Goal: Task Accomplishment & Management: Manage account settings

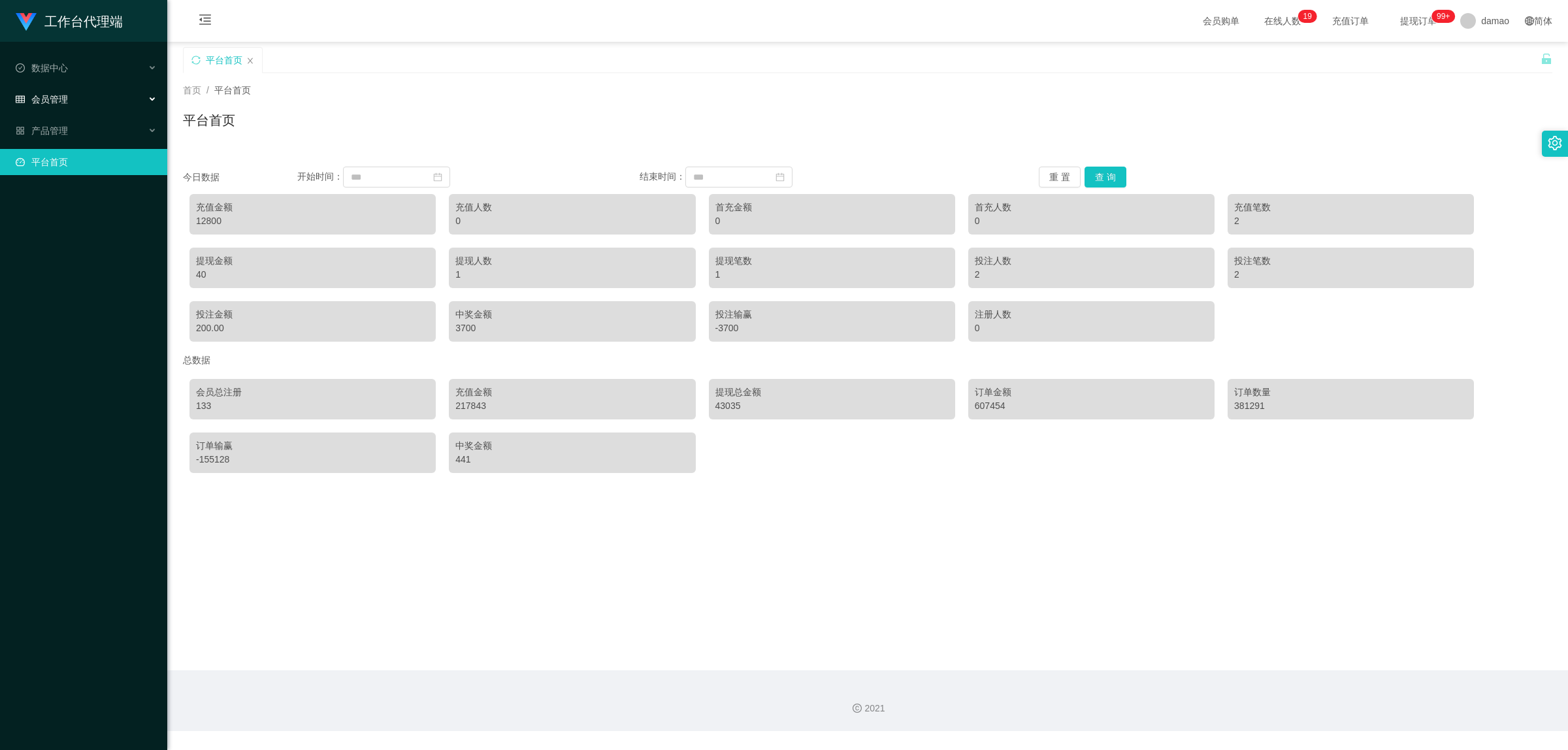
click at [60, 99] on span "会员管理" at bounding box center [42, 99] width 52 height 10
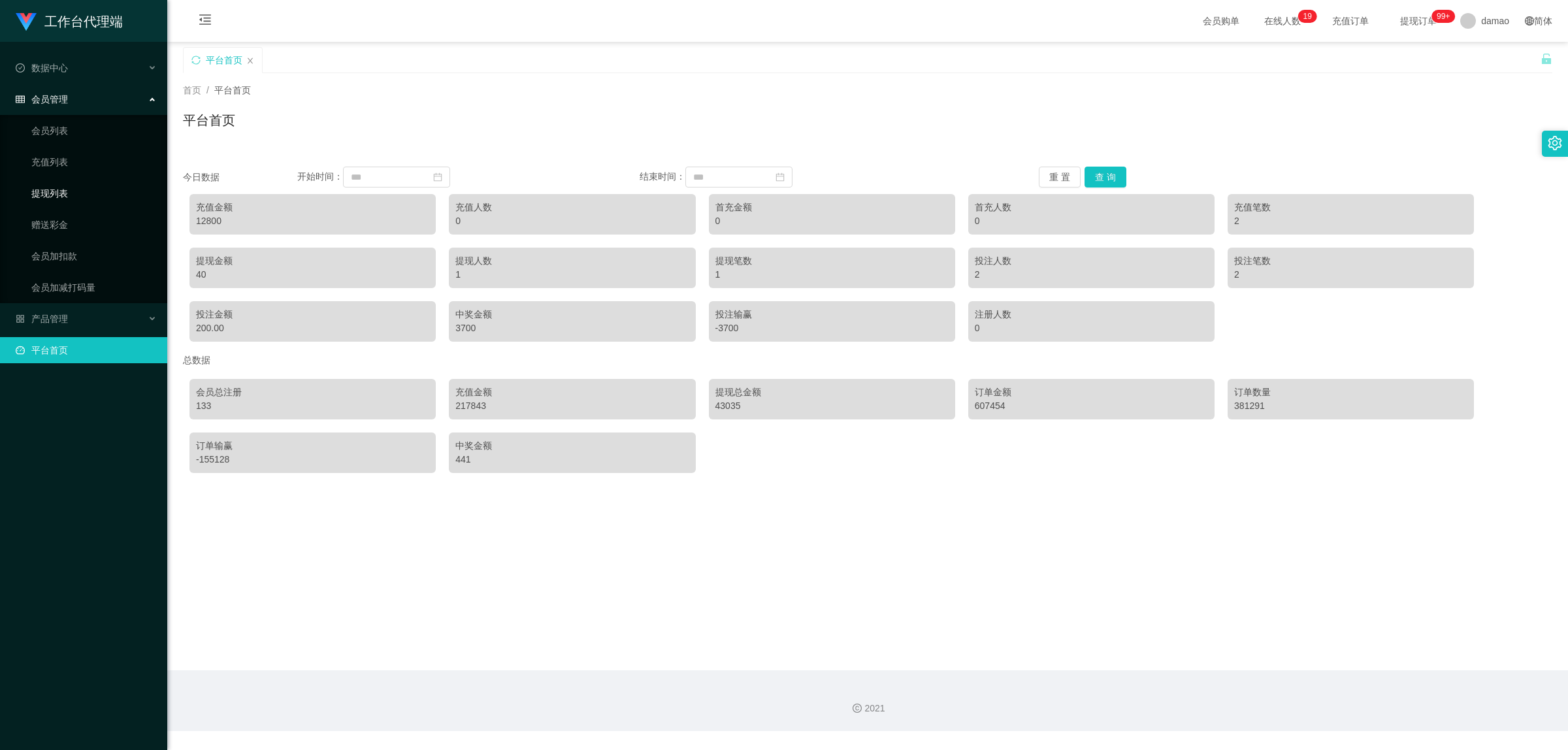
click at [49, 192] on link "提现列表" at bounding box center [94, 194] width 126 height 26
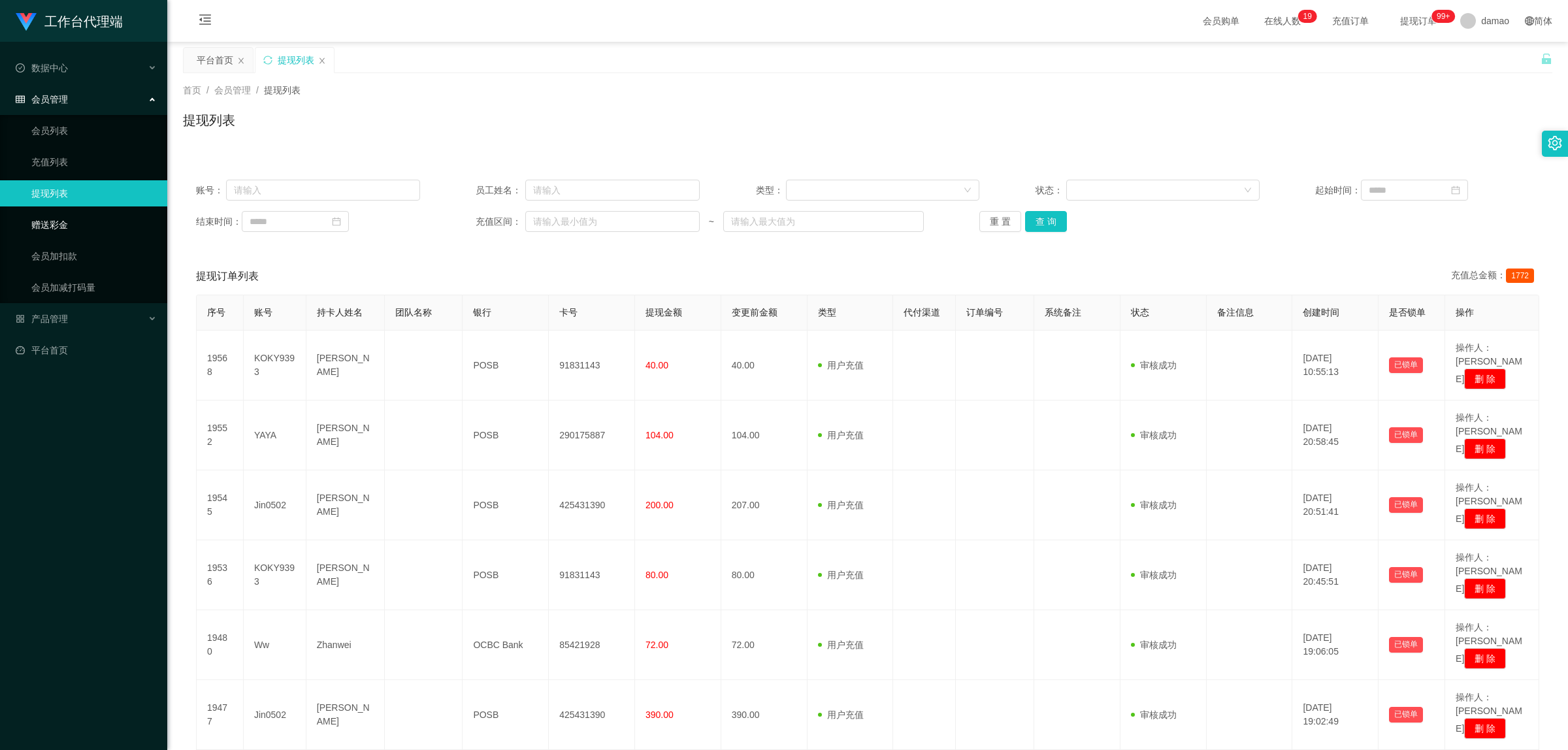
click at [56, 221] on link "赠送彩金" at bounding box center [94, 225] width 126 height 26
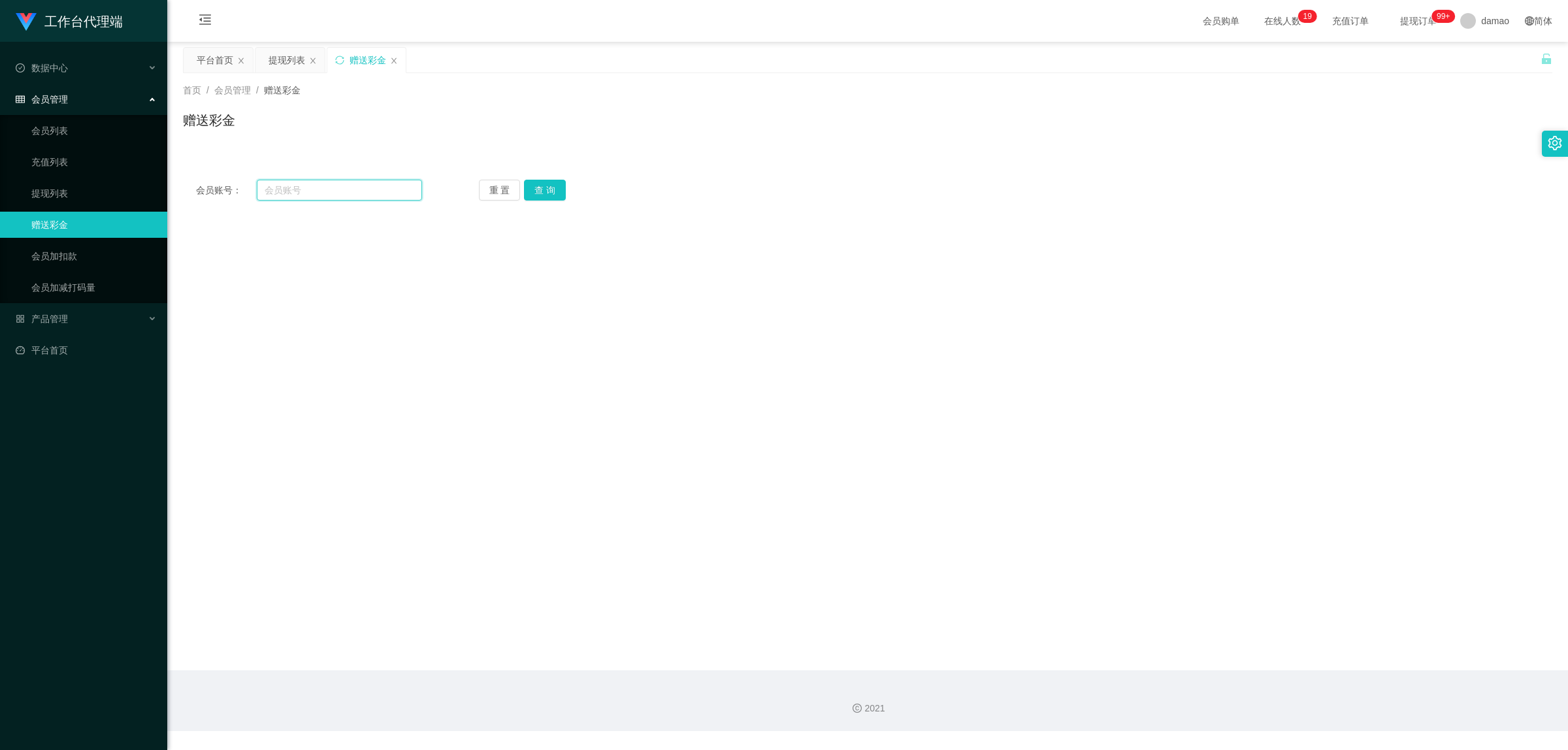
click at [300, 188] on input "text" at bounding box center [339, 190] width 166 height 21
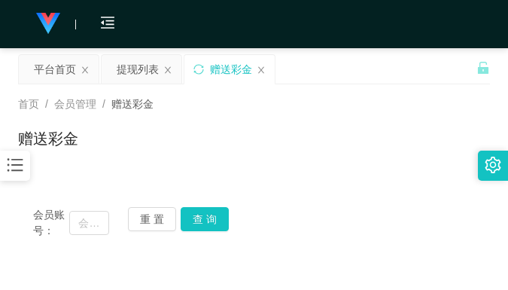
drag, startPoint x: 228, startPoint y: 120, endPoint x: 215, endPoint y: 96, distance: 27.6
click at [227, 119] on div "首页 / 会员管理 / 赠送彩金 / 赠送彩金" at bounding box center [254, 129] width 472 height 66
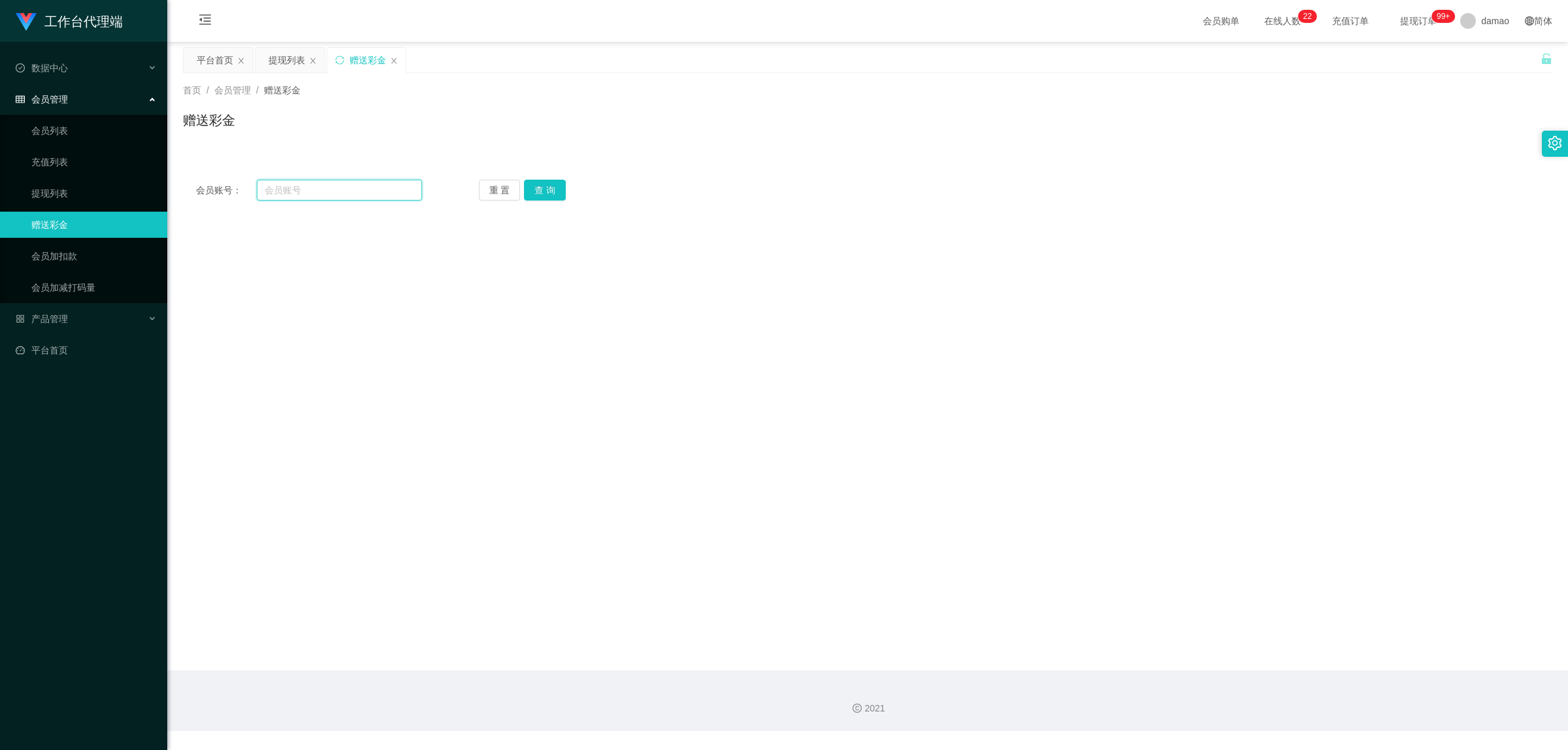
click at [305, 185] on input "text" at bounding box center [339, 190] width 166 height 21
paste input "YAYA"
type input "YAYA"
click at [552, 193] on button "查 询" at bounding box center [545, 190] width 42 height 21
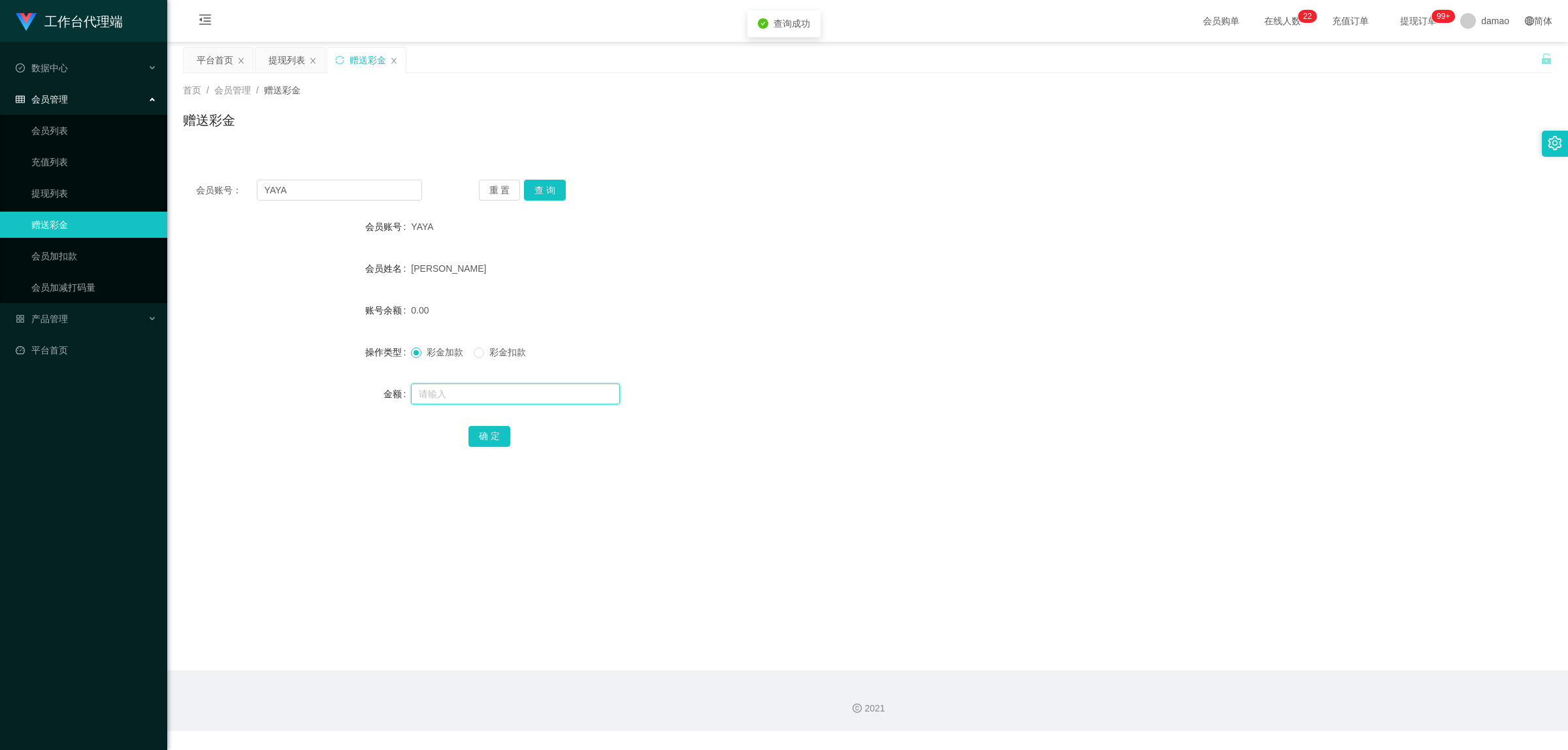
click at [465, 396] on input "text" at bounding box center [515, 394] width 209 height 21
type input "1000"
click at [485, 435] on button "确 定" at bounding box center [489, 437] width 42 height 21
click at [57, 128] on link "会员列表" at bounding box center [94, 131] width 126 height 26
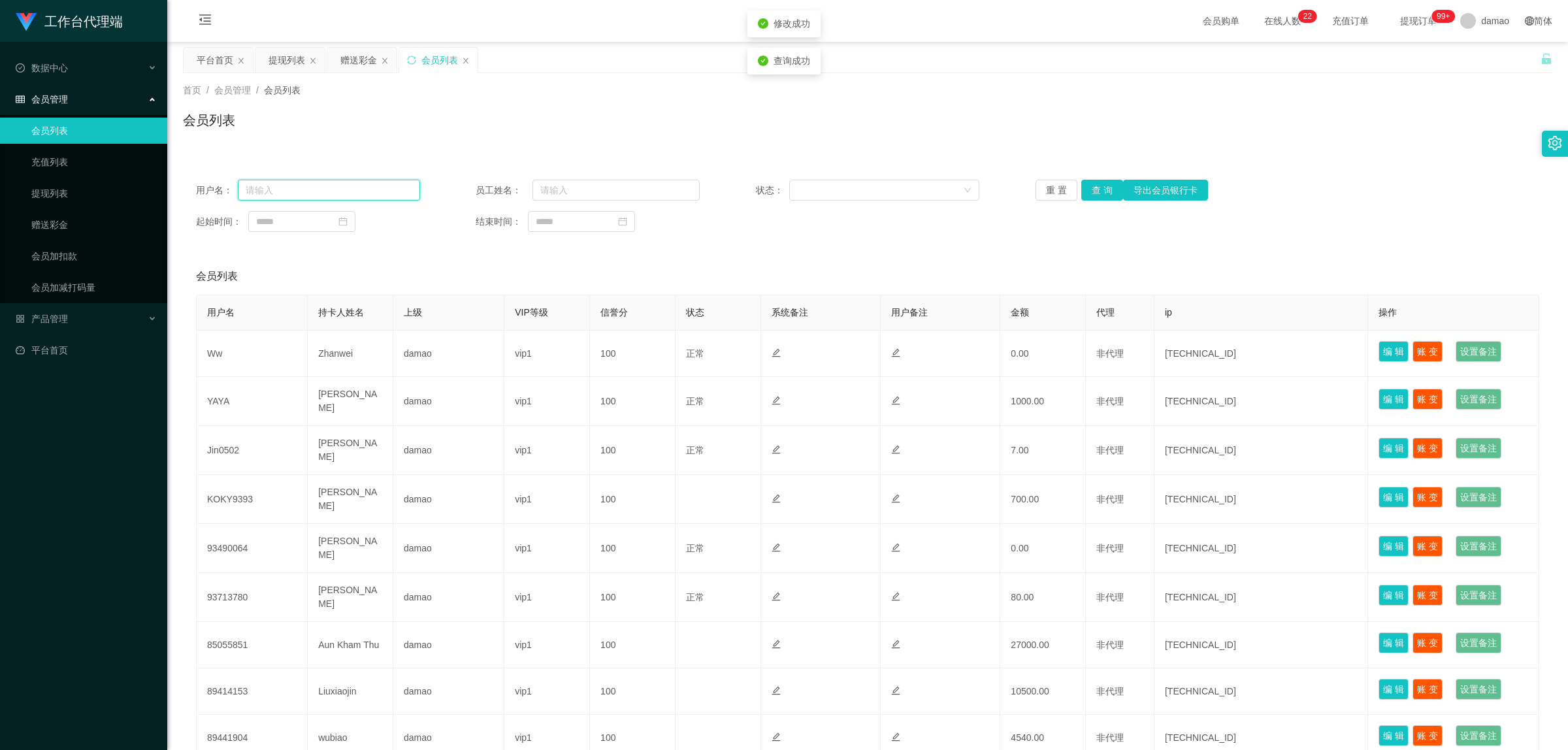
click at [335, 191] on input "text" at bounding box center [329, 190] width 182 height 21
paste input "YAYA"
type input "YAYA"
click at [1102, 181] on button "查 询" at bounding box center [1102, 190] width 42 height 21
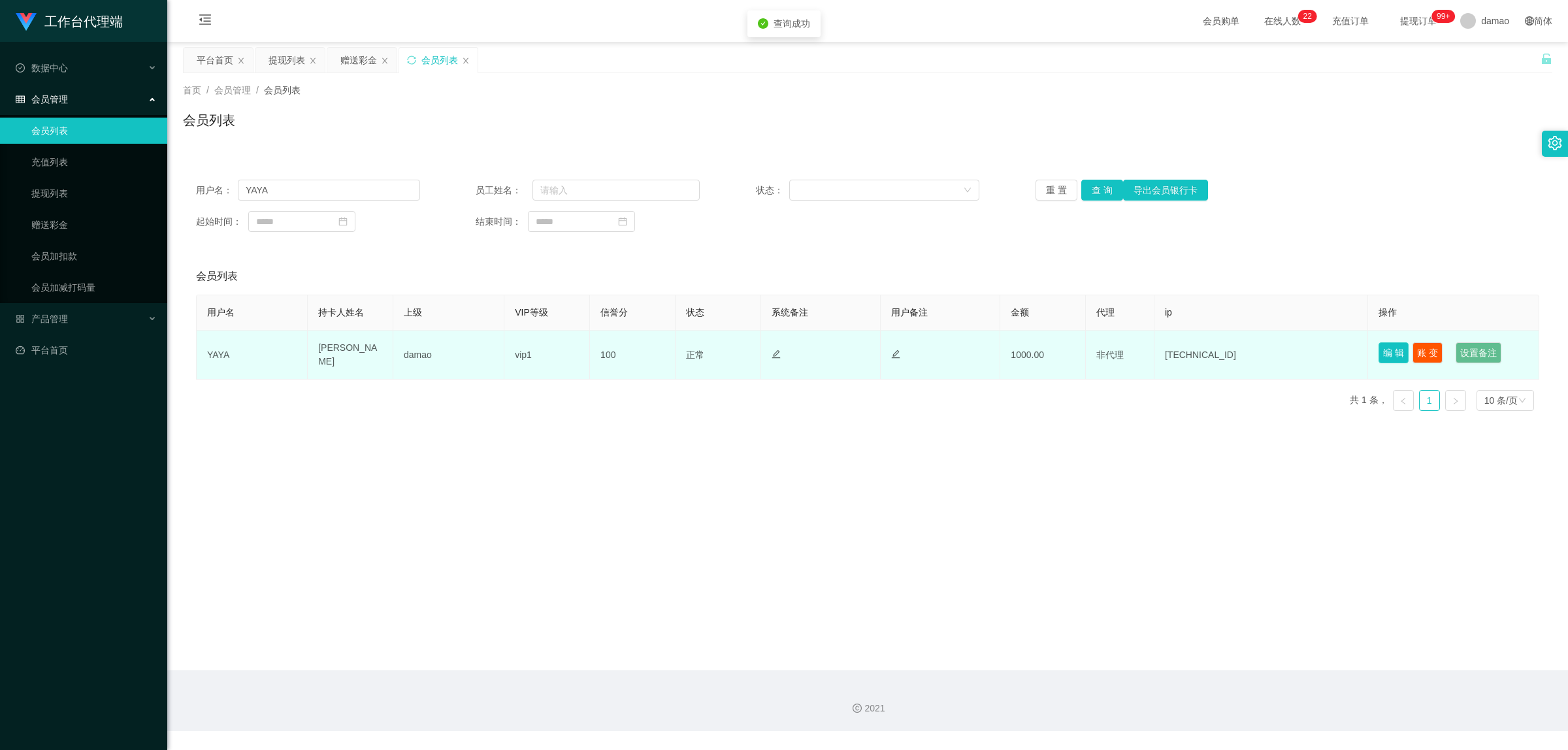
click at [1381, 348] on button "编 辑" at bounding box center [1394, 353] width 30 height 21
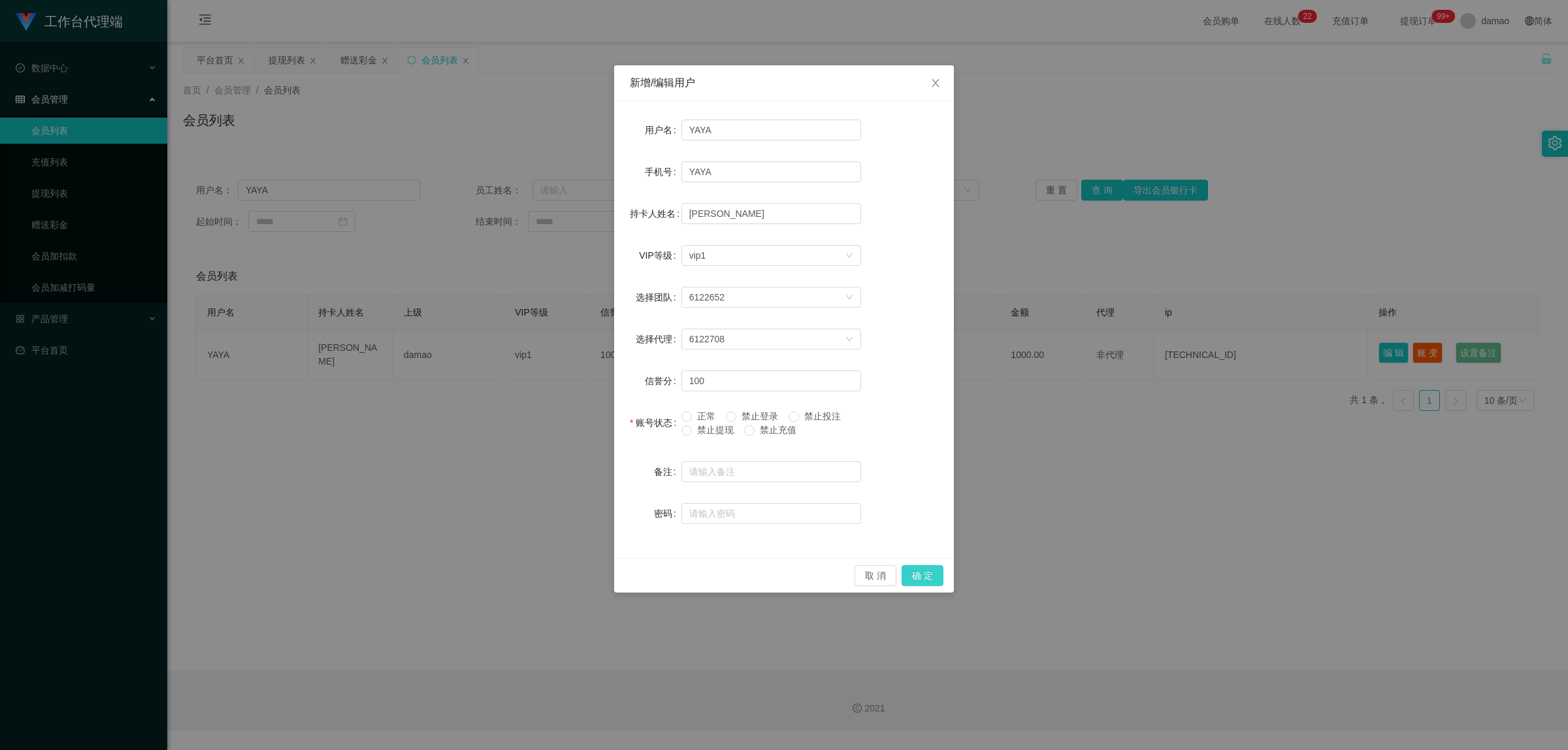
click at [928, 570] on button "确 定" at bounding box center [922, 576] width 42 height 21
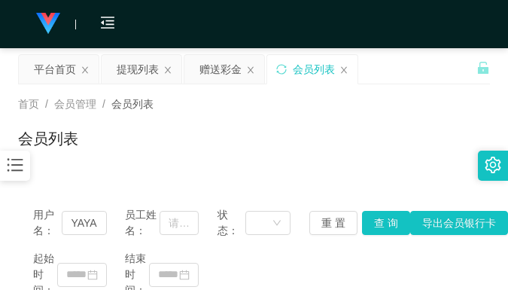
click at [419, 99] on div "首页 / 会员管理 / 会员列表 /" at bounding box center [254, 104] width 472 height 16
click at [430, 77] on div "平台首页 提现列表 赠送彩金 会员列表" at bounding box center [247, 80] width 459 height 52
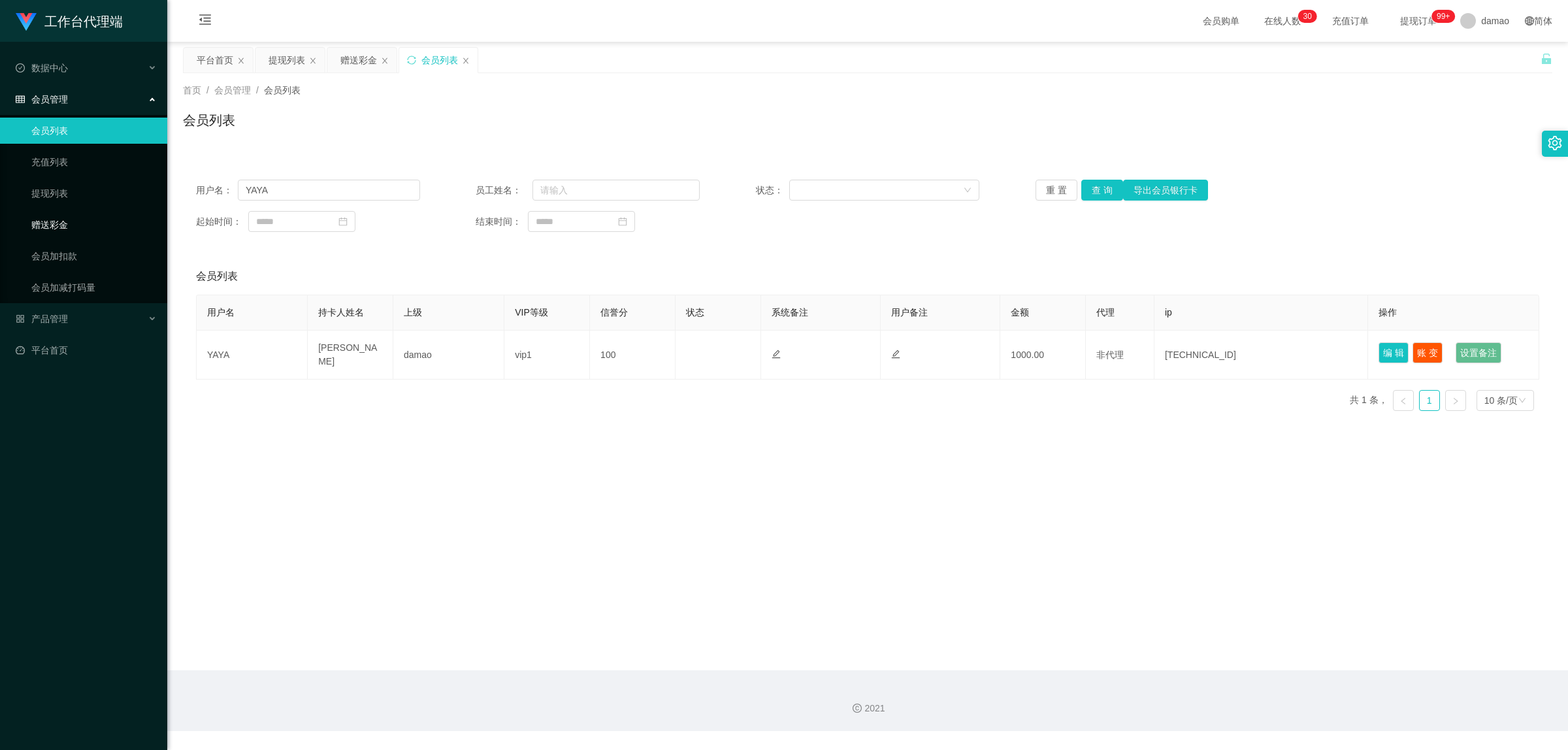
drag, startPoint x: 60, startPoint y: 217, endPoint x: 46, endPoint y: 220, distance: 14.3
click at [59, 217] on link "赠送彩金" at bounding box center [94, 225] width 126 height 26
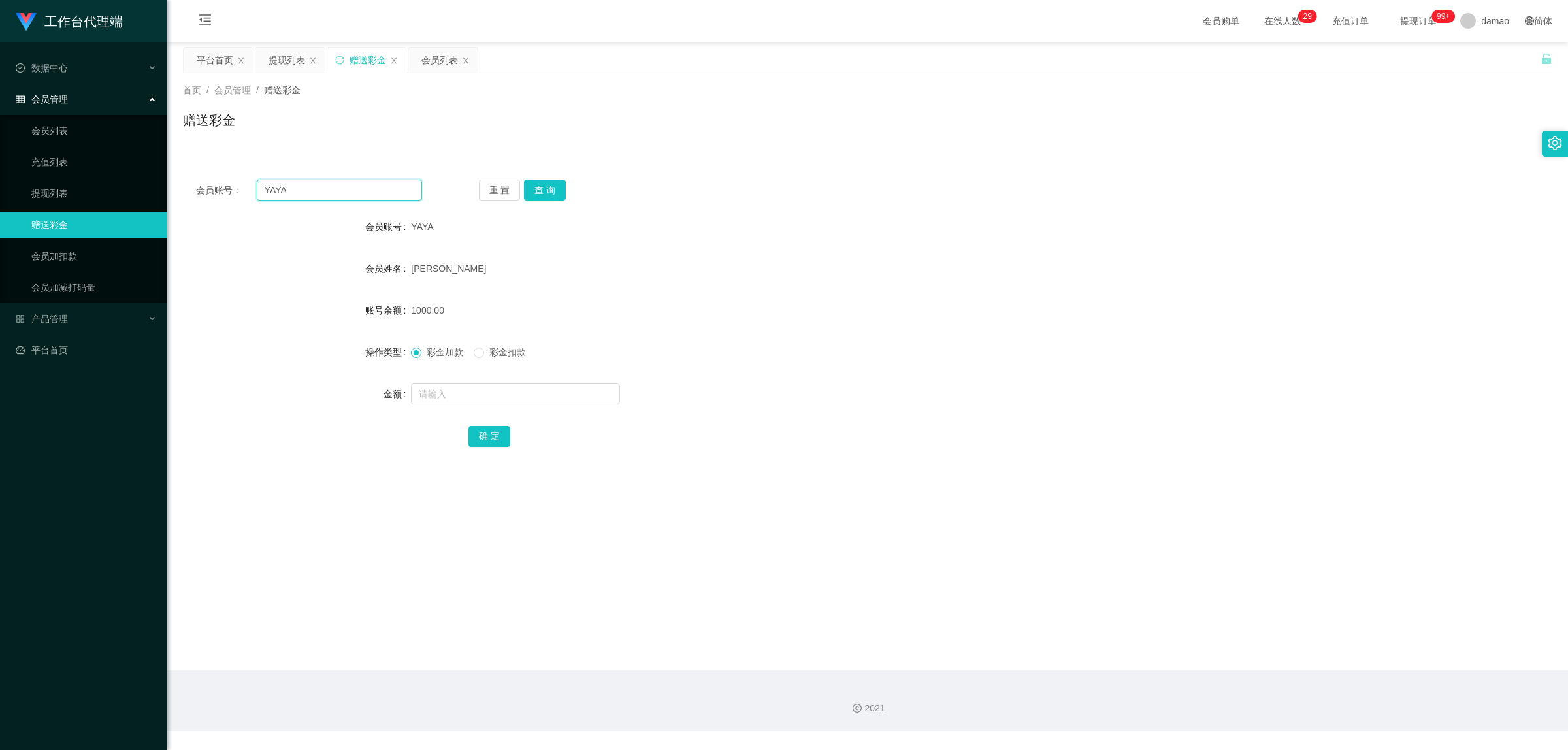
drag, startPoint x: 317, startPoint y: 194, endPoint x: 226, endPoint y: 179, distance: 92.2
click at [226, 181] on div "会员账号： YAYA" at bounding box center [309, 190] width 226 height 21
paste input "Jin0502"
type input "Jin0502"
click at [552, 191] on button "查 询" at bounding box center [545, 190] width 42 height 21
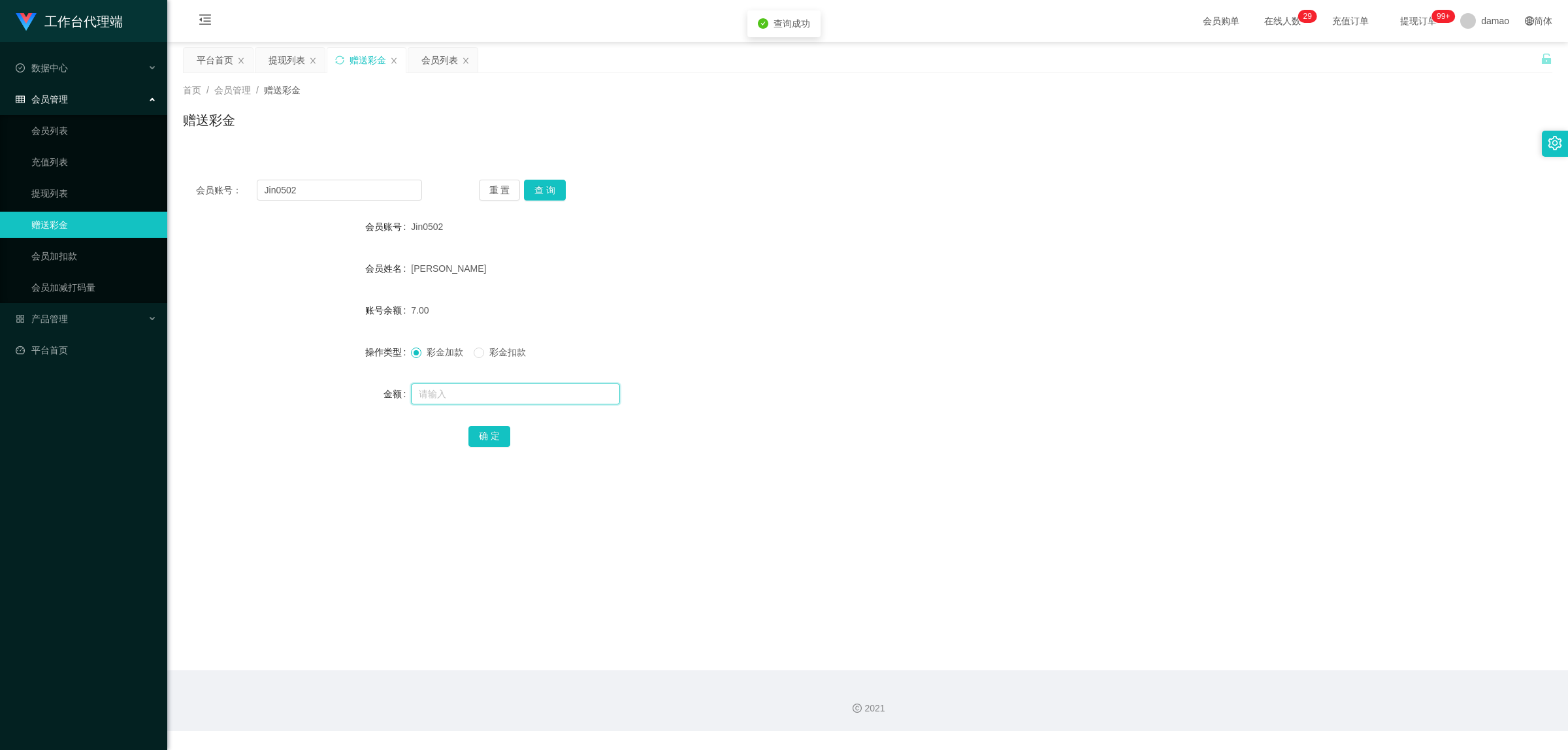
click at [464, 396] on input "text" at bounding box center [515, 394] width 209 height 21
type input "500"
click at [484, 436] on button "确 定" at bounding box center [489, 437] width 42 height 21
drag, startPoint x: 433, startPoint y: 54, endPoint x: 438, endPoint y: 62, distance: 9.4
click at [432, 54] on div "会员列表" at bounding box center [440, 60] width 36 height 25
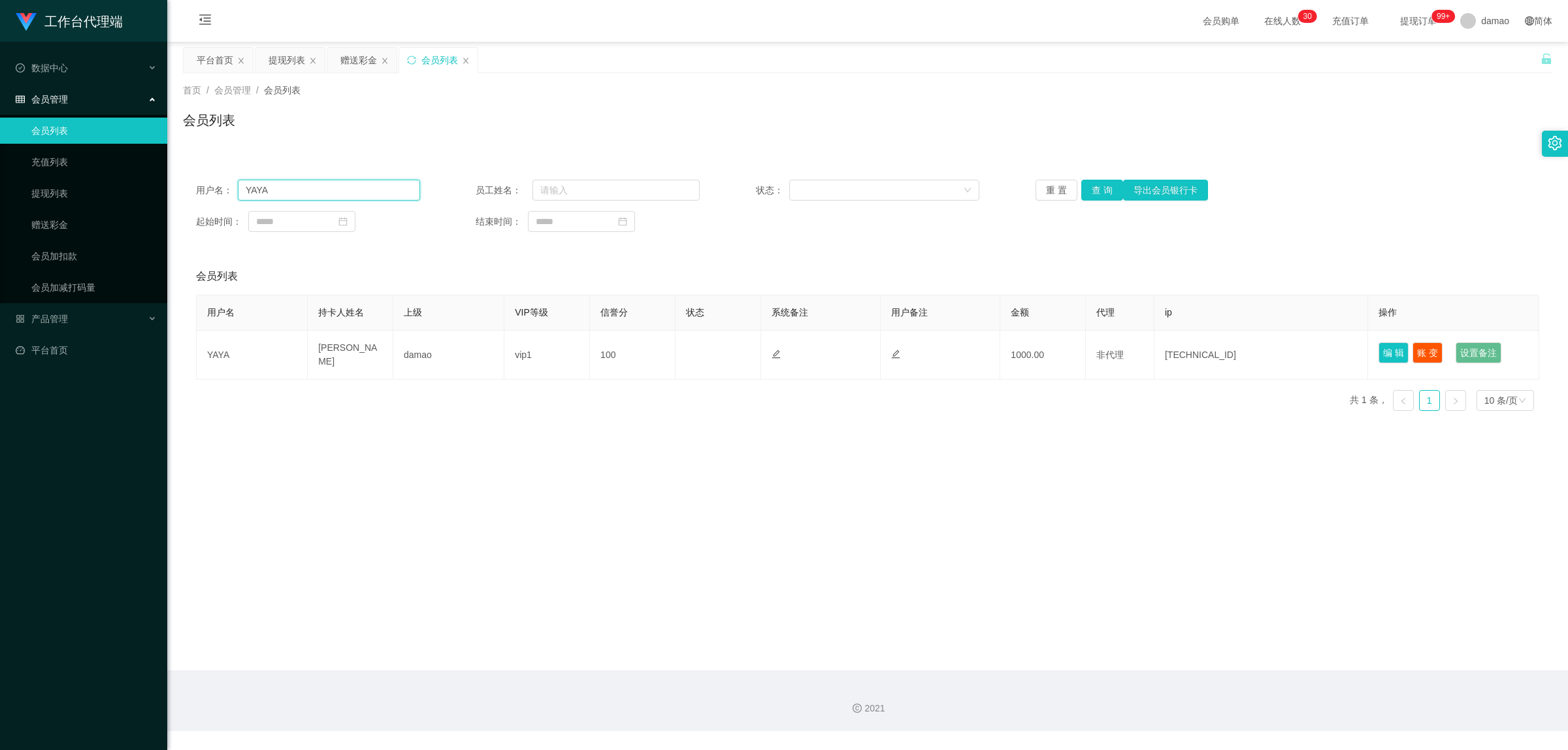
drag, startPoint x: 329, startPoint y: 187, endPoint x: 185, endPoint y: 160, distance: 146.5
click at [191, 162] on div "用户名： YAYA 员工姓名： 状态： 重 置 查 询 导出会员银行卡 起始时间： 结束时间： 会员列表 用户名 持卡人姓名 上级 VIP等级 信誉分 状态 …" at bounding box center [868, 286] width 1369 height 271
paste input "Jin0502"
type input "Jin0502"
drag, startPoint x: 1092, startPoint y: 189, endPoint x: 1075, endPoint y: 193, distance: 17.5
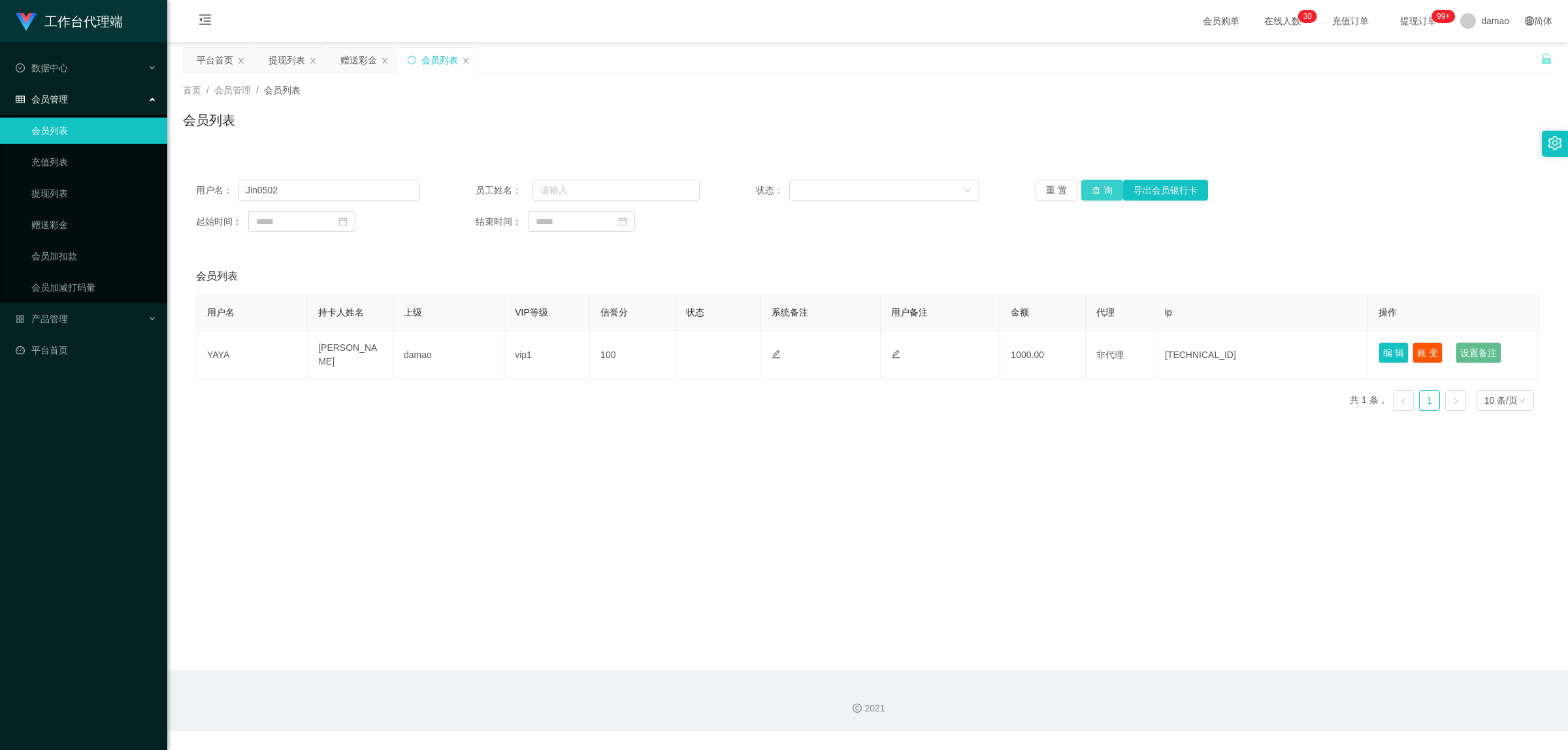
click at [1092, 189] on button "查 询" at bounding box center [1102, 190] width 42 height 21
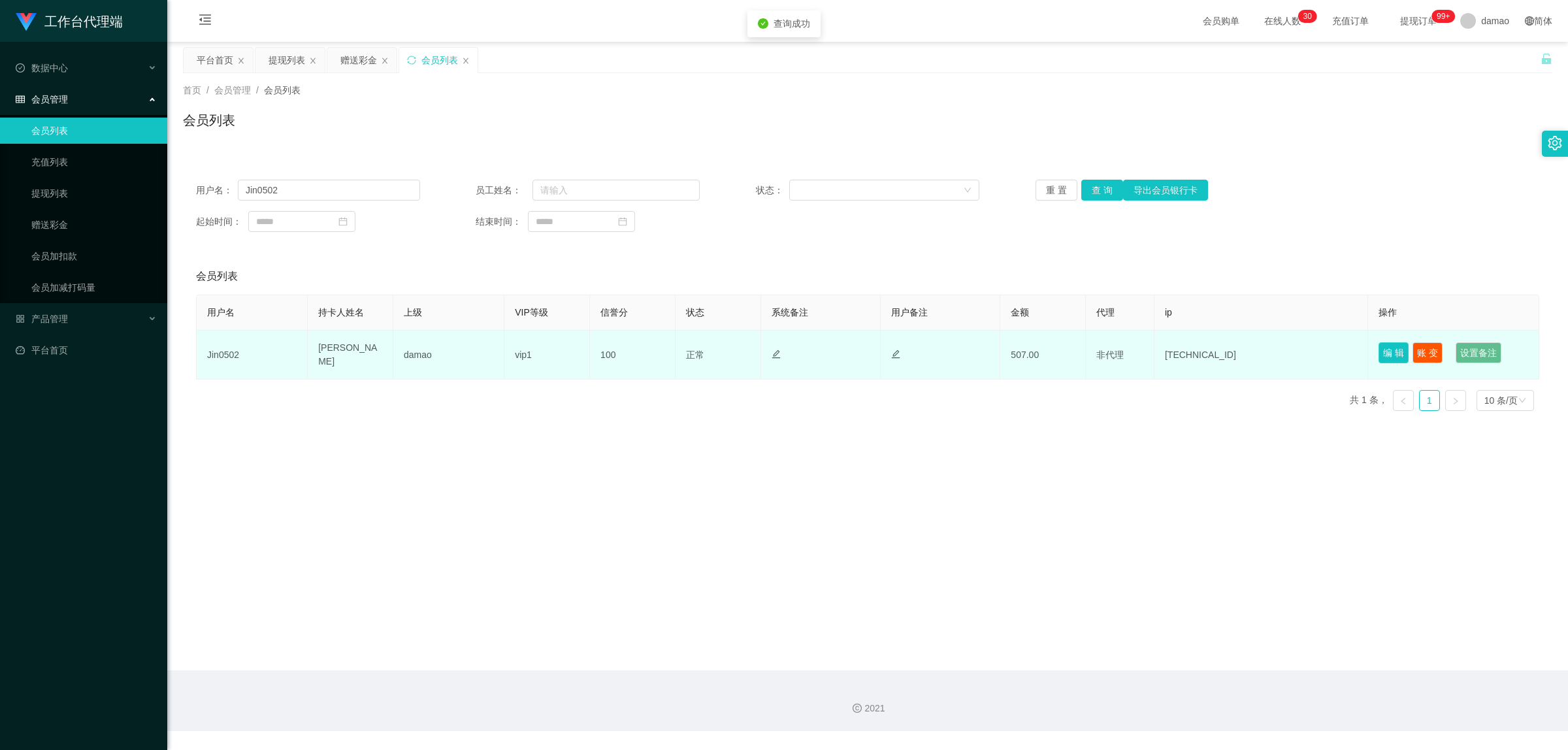
click at [1379, 351] on button "编 辑" at bounding box center [1394, 353] width 30 height 21
type input "Jin0502"
type input "[PERSON_NAME]"
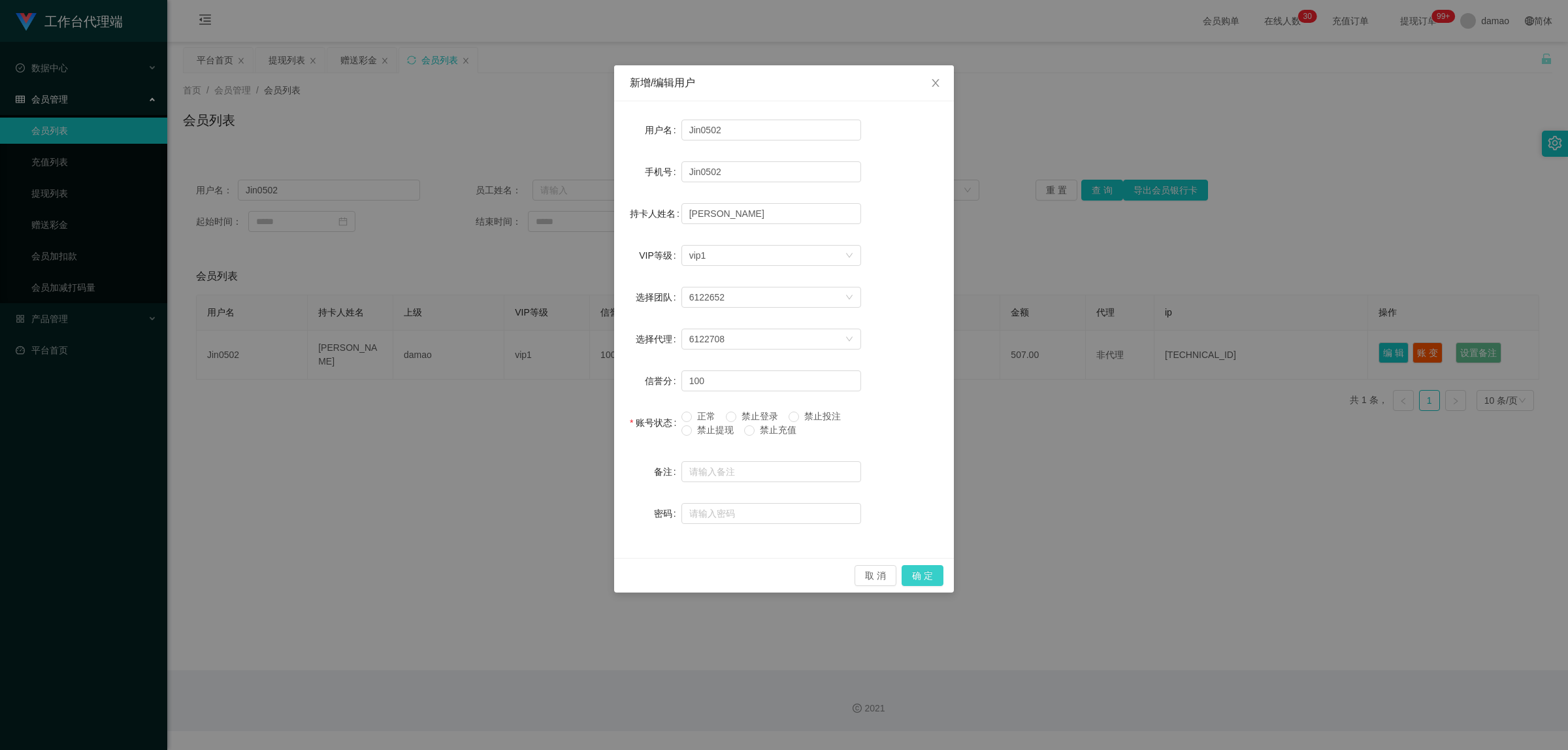
click at [918, 580] on button "确 定" at bounding box center [922, 576] width 42 height 21
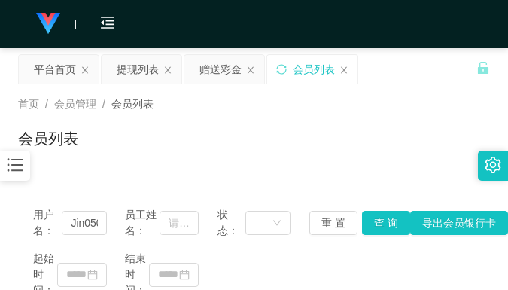
click at [386, 121] on div "首页 / 会员管理 / 会员列表 / 会员列表" at bounding box center [254, 129] width 472 height 66
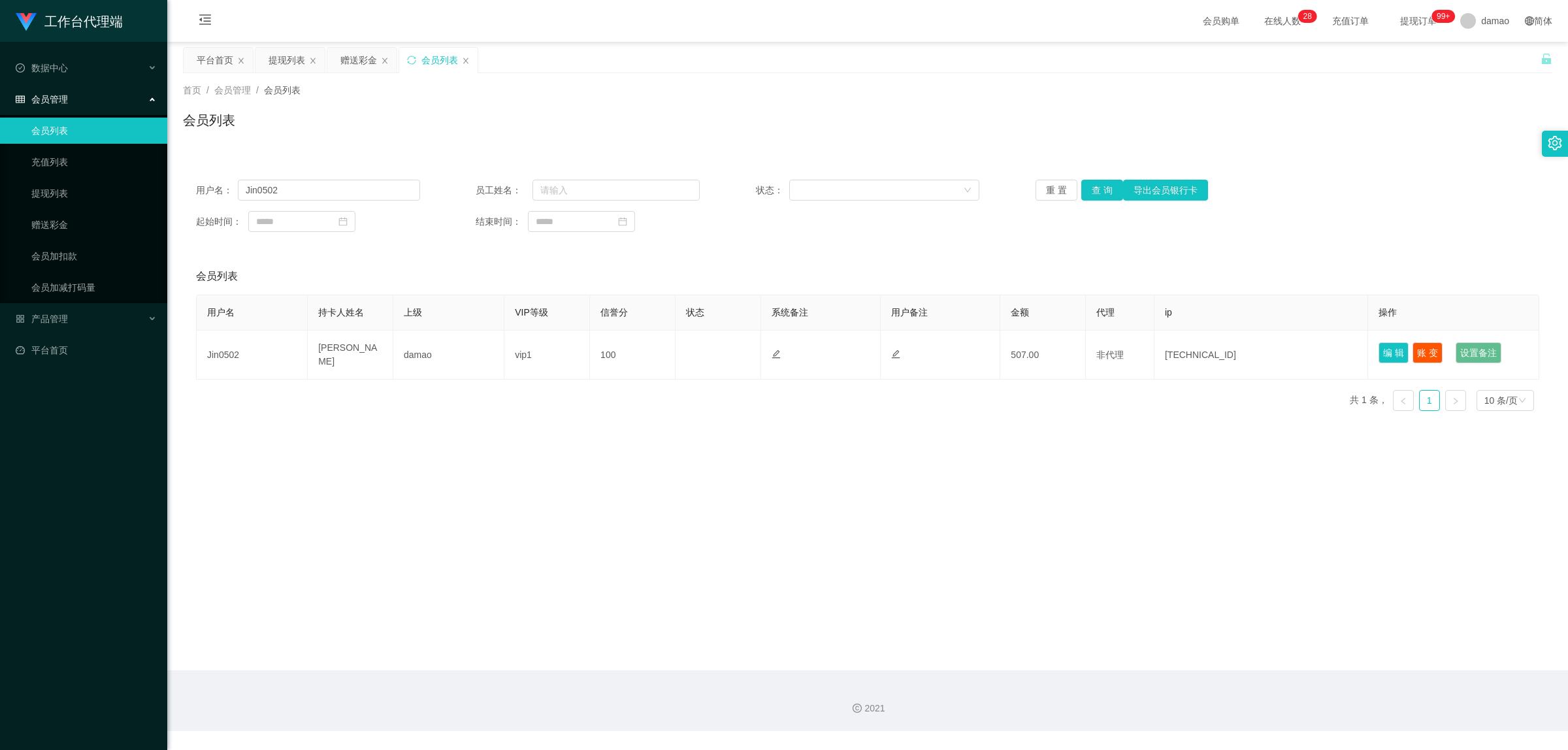
drag, startPoint x: 79, startPoint y: 223, endPoint x: 1123, endPoint y: 66, distance: 1055.7
click at [1123, 66] on div "平台首页 提现列表 赠送彩金 会员列表" at bounding box center [862, 69] width 1358 height 45
click at [56, 129] on link "会员列表" at bounding box center [94, 131] width 126 height 26
drag, startPoint x: 282, startPoint y: 187, endPoint x: 148, endPoint y: 168, distance: 135.3
click at [142, 168] on section "工作台代理端 数据中心 会员管理 会员列表 充值列表 提现列表 赠送彩金 会员加扣款 会员加减打码量 产品管理 平台首页 保存配置 重置配置 整体风格设置 主…" at bounding box center [784, 365] width 1568 height 732
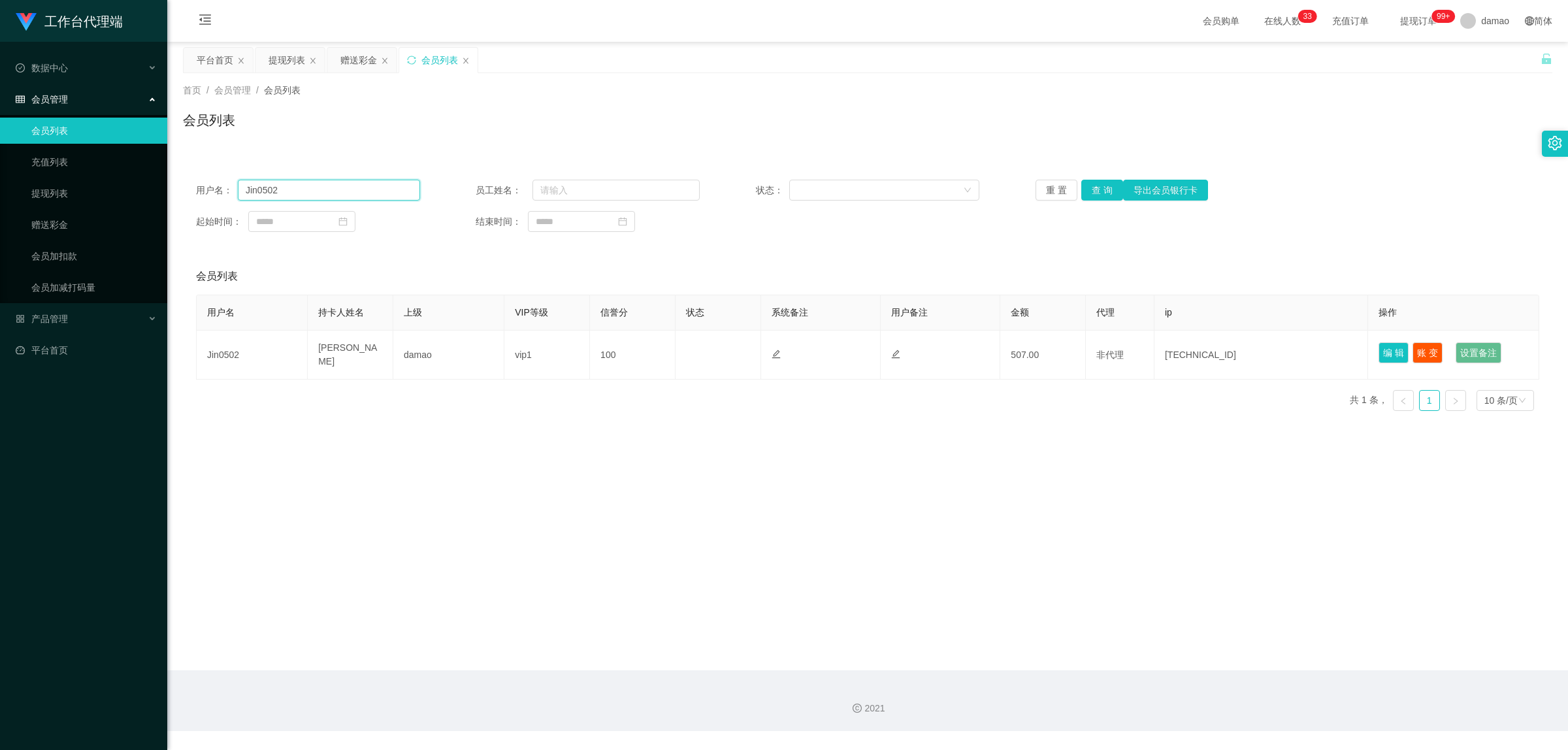
paste input "85055851"
type input "85055851"
click at [1098, 194] on button "查 询" at bounding box center [1102, 190] width 42 height 21
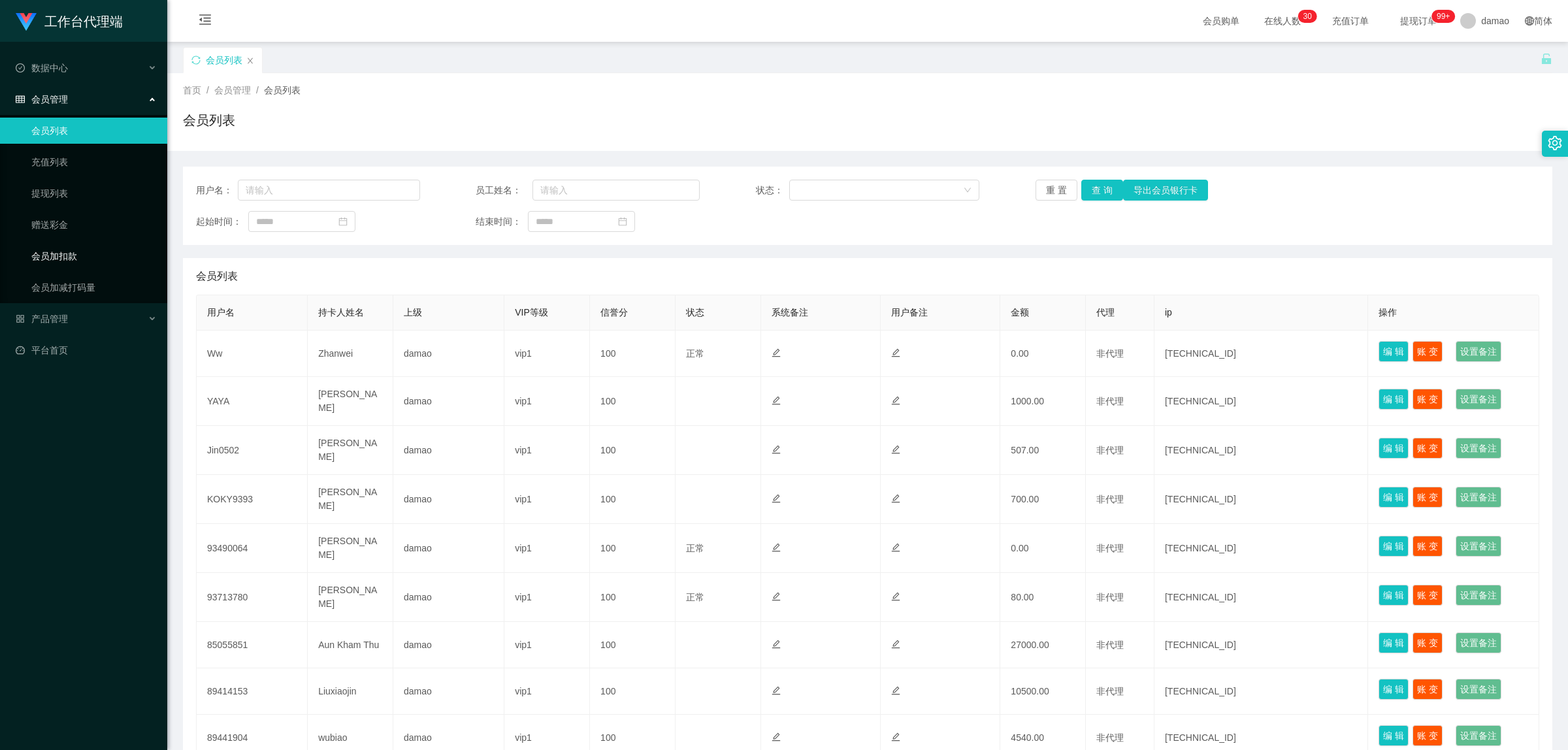
click at [57, 247] on link "会员加扣款" at bounding box center [94, 256] width 126 height 26
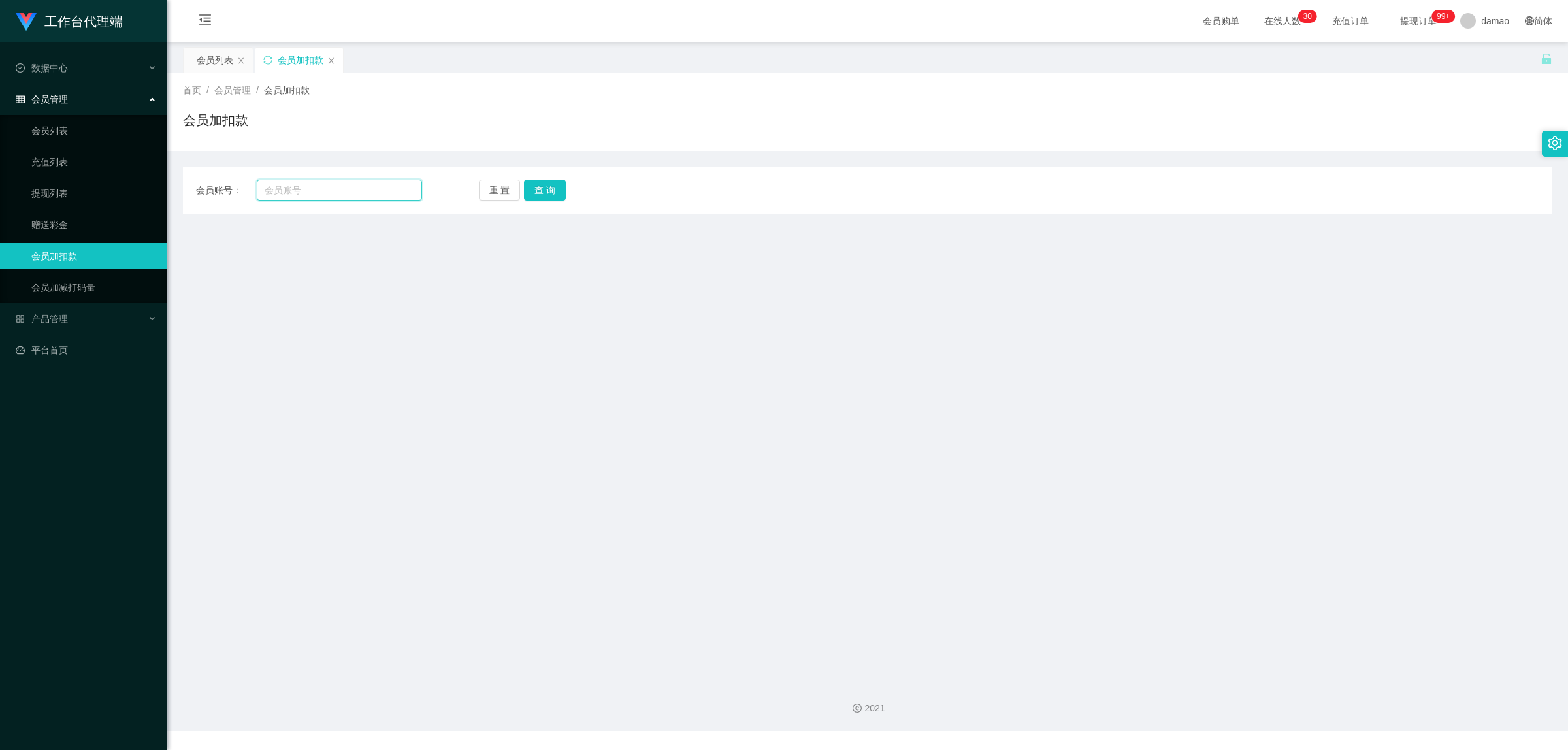
click at [327, 189] on input "text" at bounding box center [339, 190] width 166 height 21
paste input "s88040136"
type input "s88040136"
click at [441, 181] on button "查 询" at bounding box center [545, 190] width 42 height 21
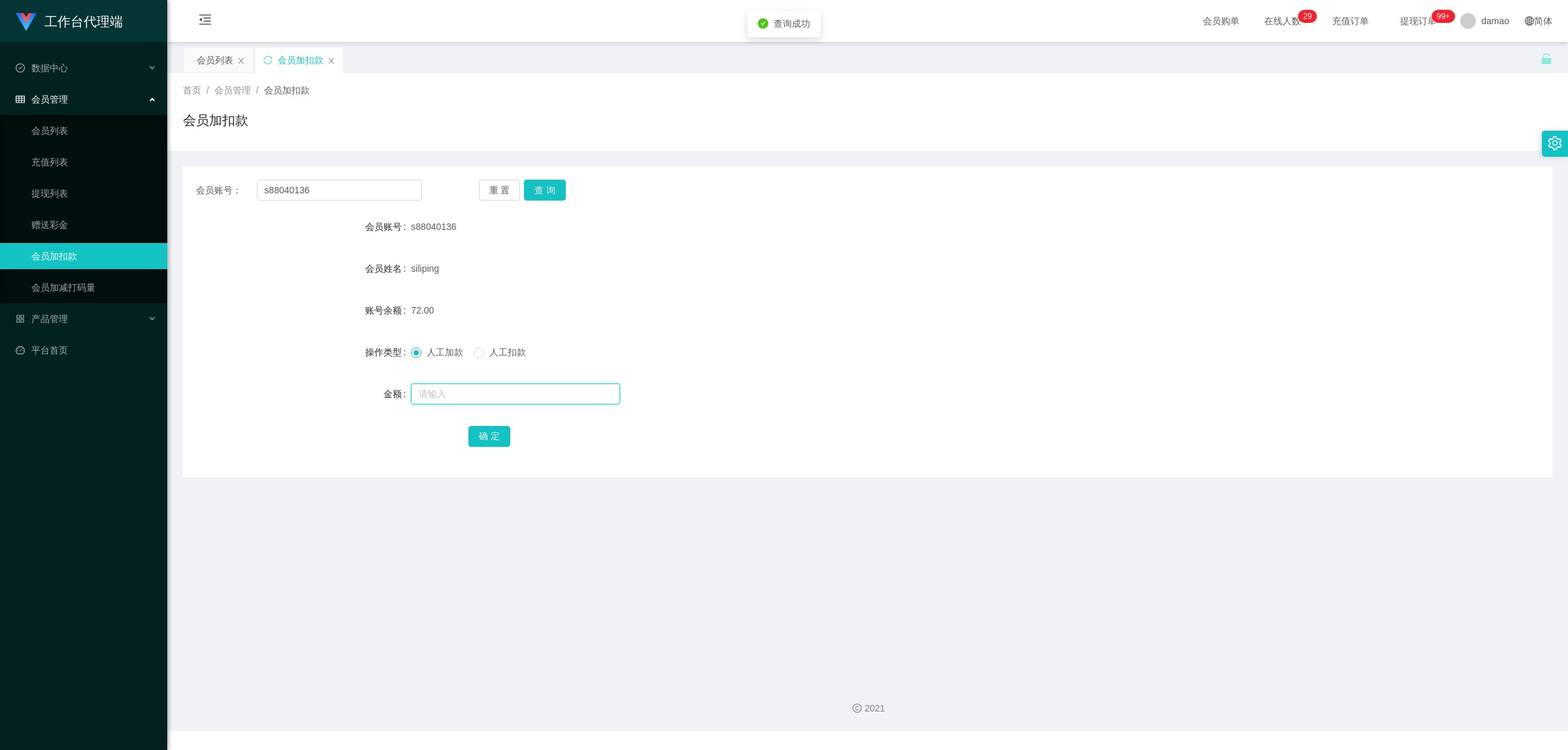
click at [439, 251] on input "text" at bounding box center [515, 394] width 209 height 21
type input "1000"
click at [441, 251] on button "确 定" at bounding box center [489, 437] width 42 height 21
click at [60, 125] on link "会员列表" at bounding box center [94, 131] width 126 height 26
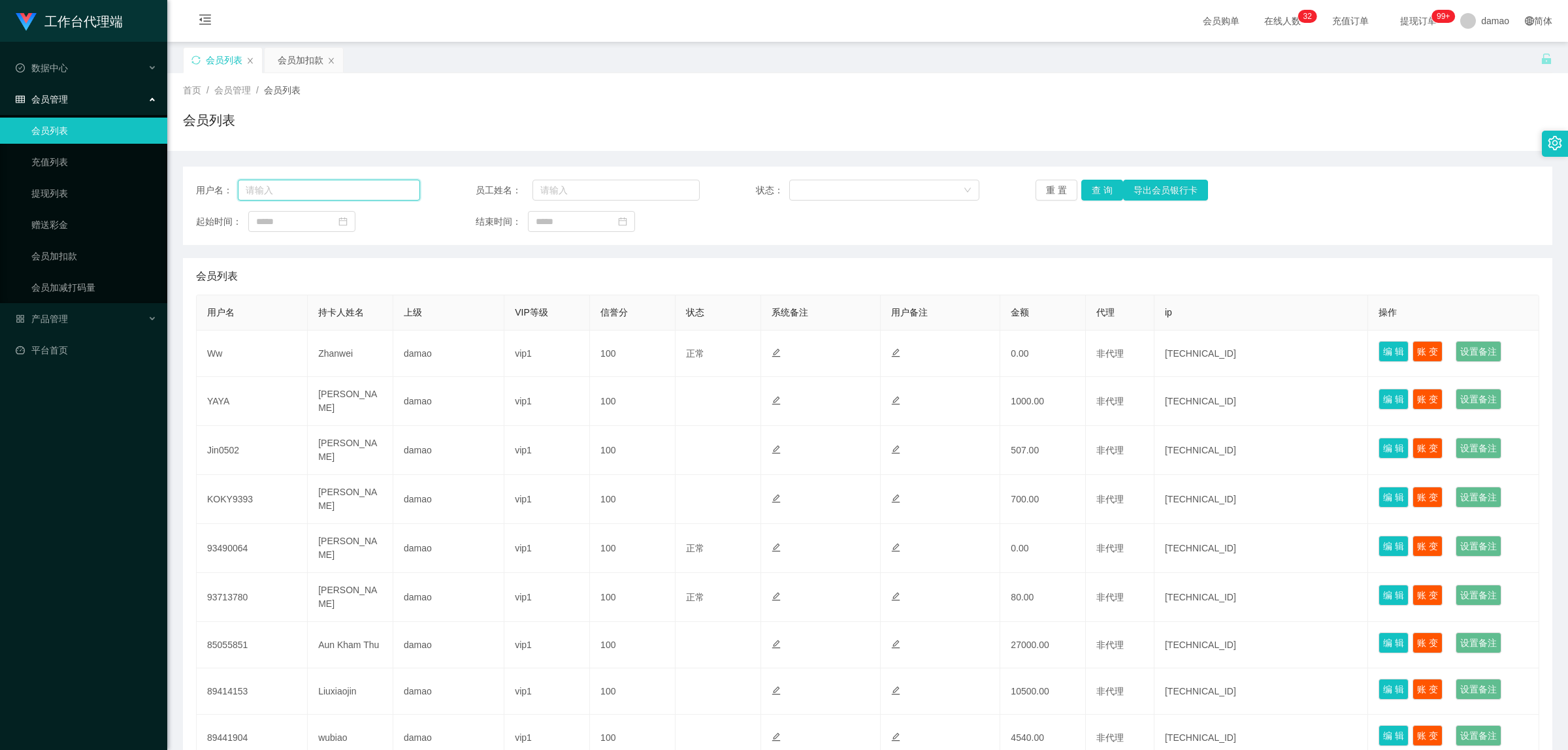
click at [318, 197] on input "text" at bounding box center [329, 190] width 182 height 21
paste input "s88040136"
type input "s88040136"
click at [441, 191] on button "查 询" at bounding box center [1102, 190] width 42 height 21
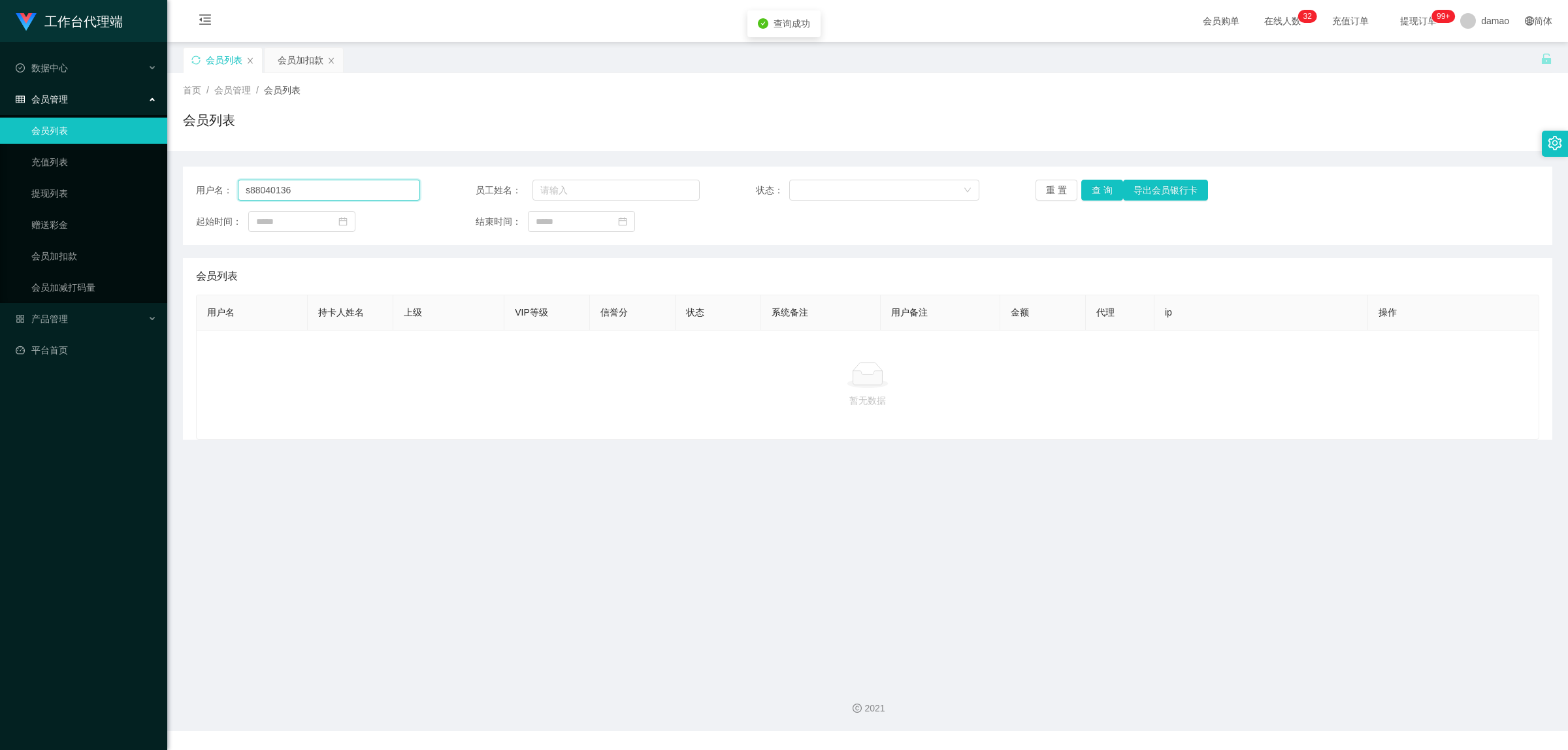
drag, startPoint x: 321, startPoint y: 191, endPoint x: 347, endPoint y: 147, distance: 51.1
click at [316, 190] on input "s88040136" at bounding box center [329, 190] width 182 height 21
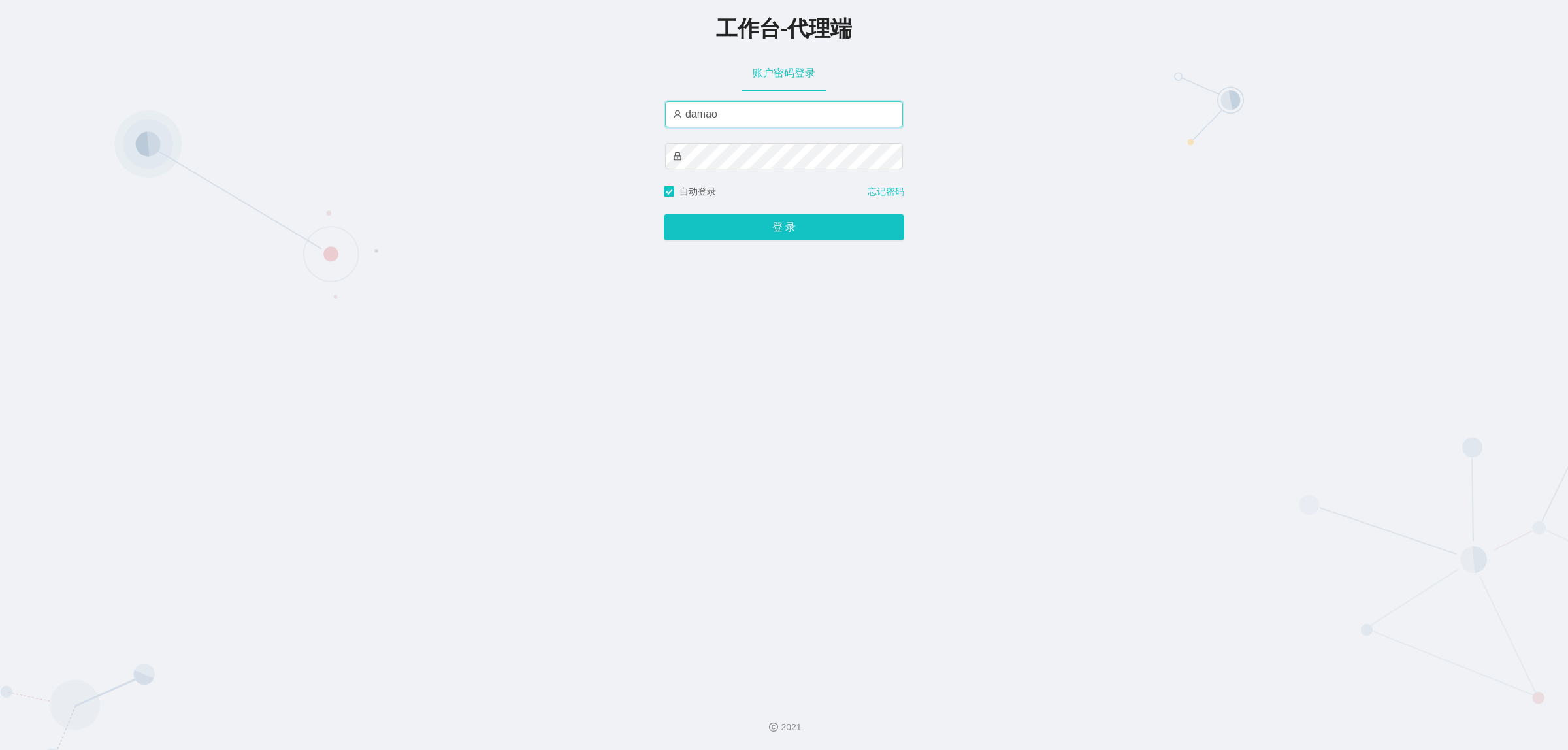
drag, startPoint x: 726, startPoint y: 115, endPoint x: 729, endPoint y: 108, distance: 7.6
click at [726, 115] on input "damao" at bounding box center [784, 115] width 238 height 26
type input "baoma"
click at [773, 230] on button "登 录" at bounding box center [784, 227] width 240 height 26
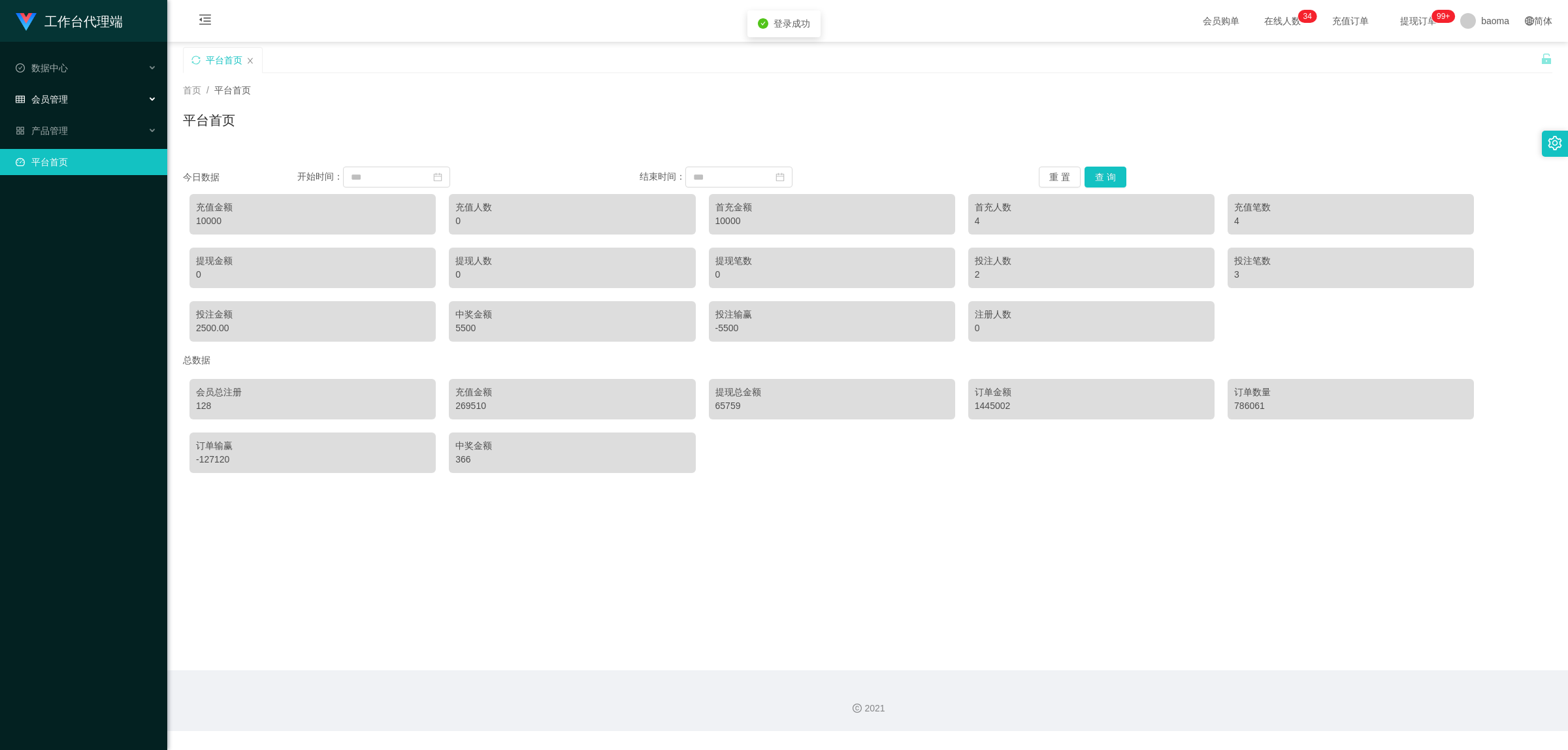
click at [70, 102] on div "会员管理" at bounding box center [83, 99] width 167 height 26
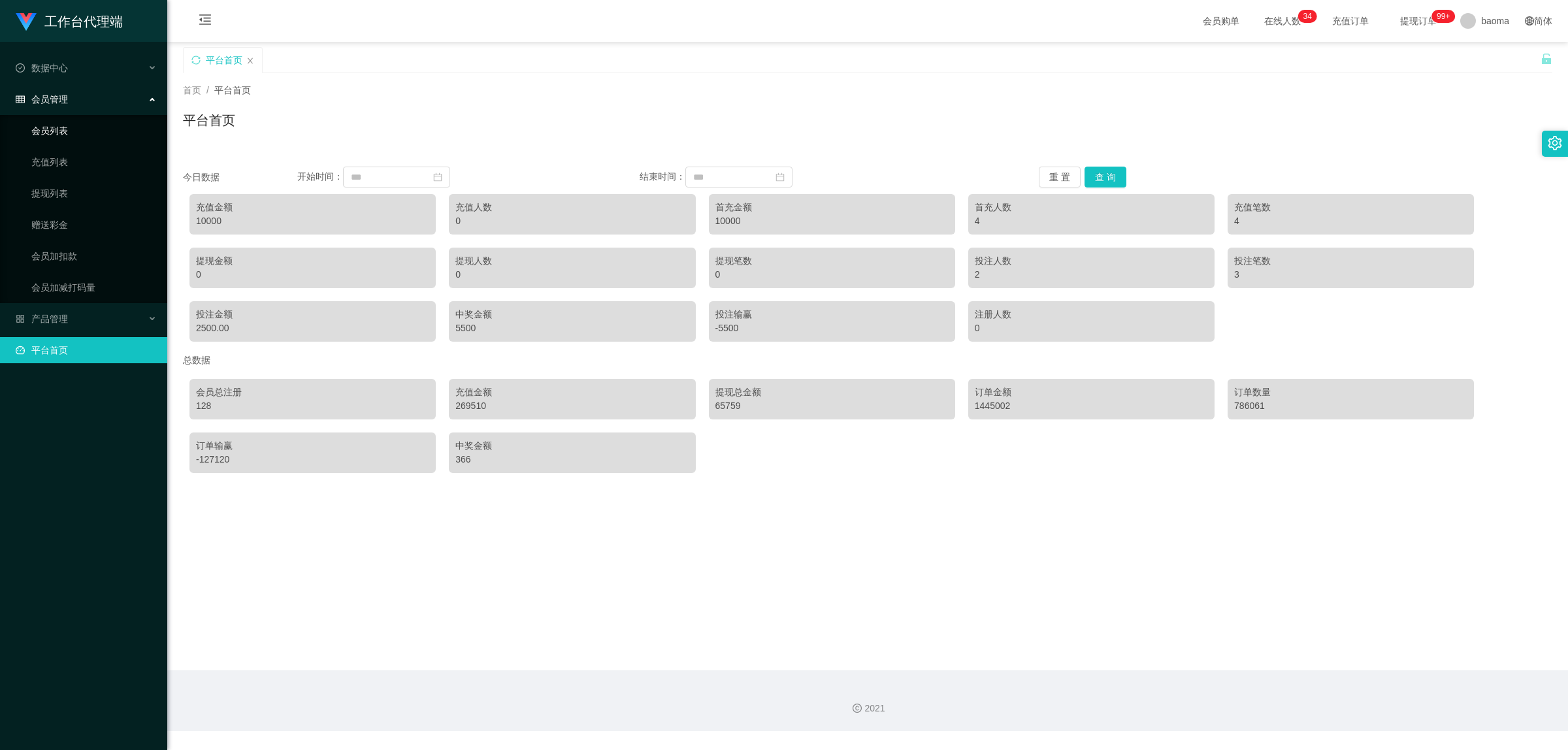
click at [70, 128] on link "会员列表" at bounding box center [94, 131] width 126 height 26
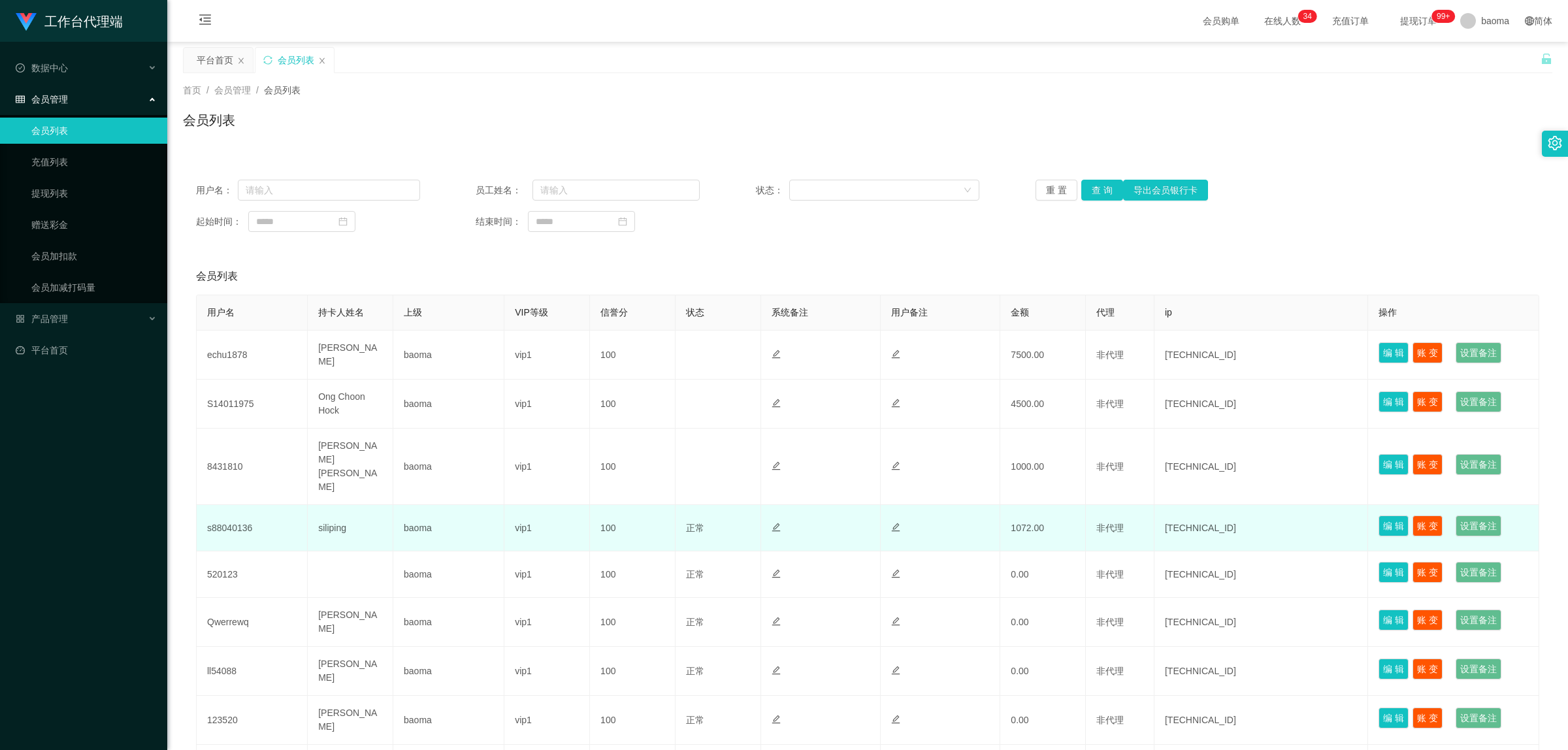
click at [231, 505] on td "s88040136" at bounding box center [253, 528] width 111 height 46
copy td "s88040136"
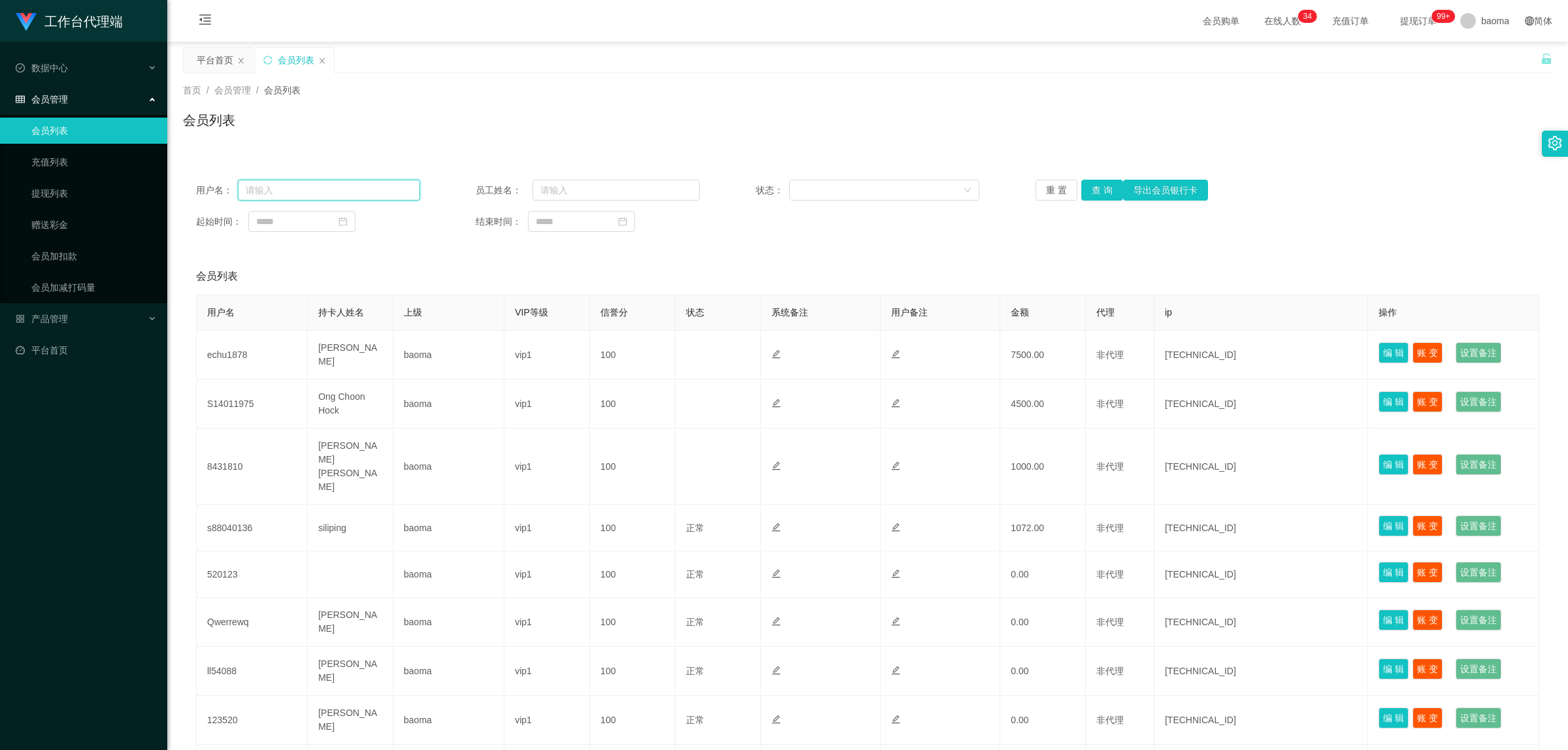
click at [300, 194] on input "text" at bounding box center [329, 190] width 182 height 21
paste input "s88040136"
type input "s88040136"
click at [1086, 187] on button "查 询" at bounding box center [1102, 190] width 42 height 21
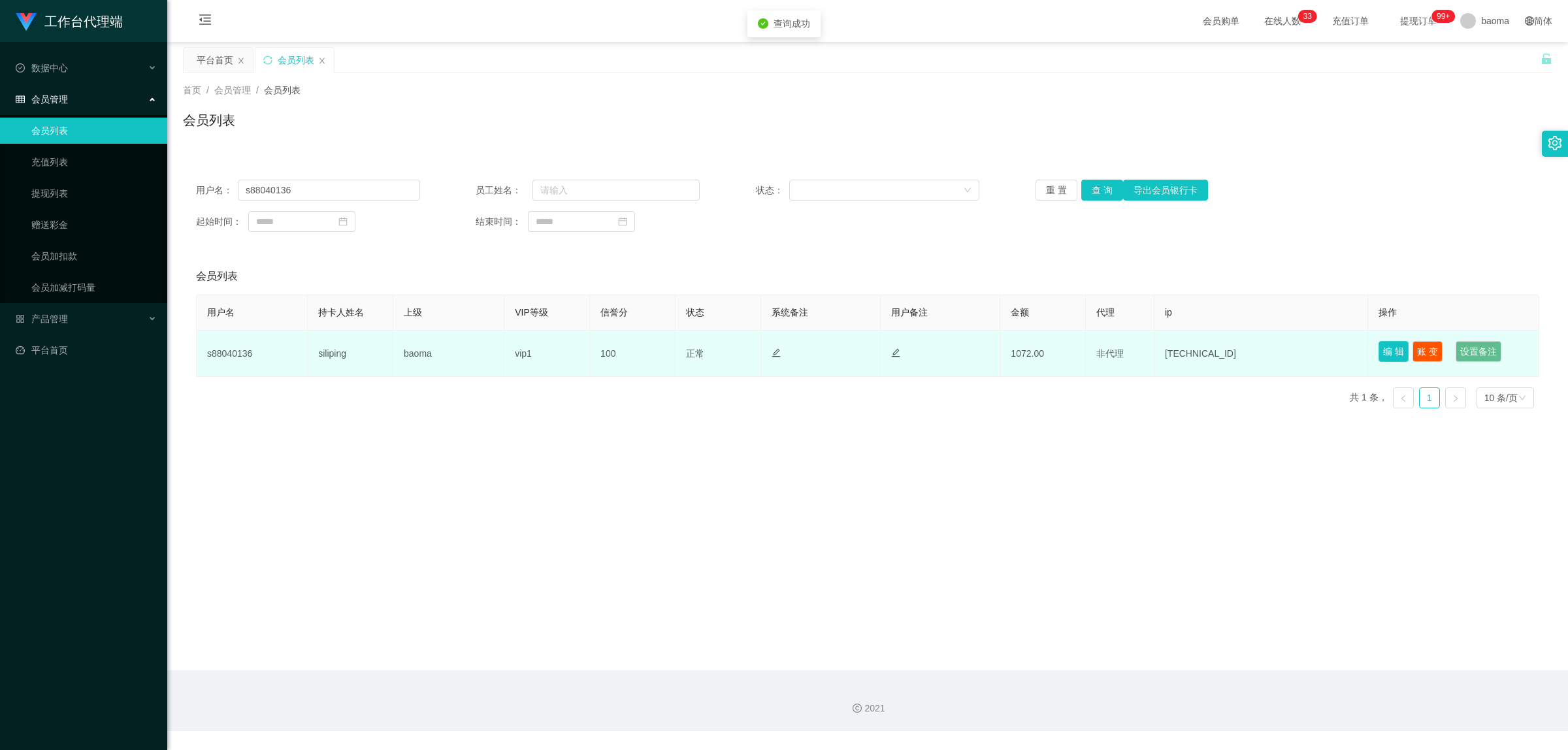
click at [1388, 348] on button "编 辑" at bounding box center [1394, 352] width 30 height 21
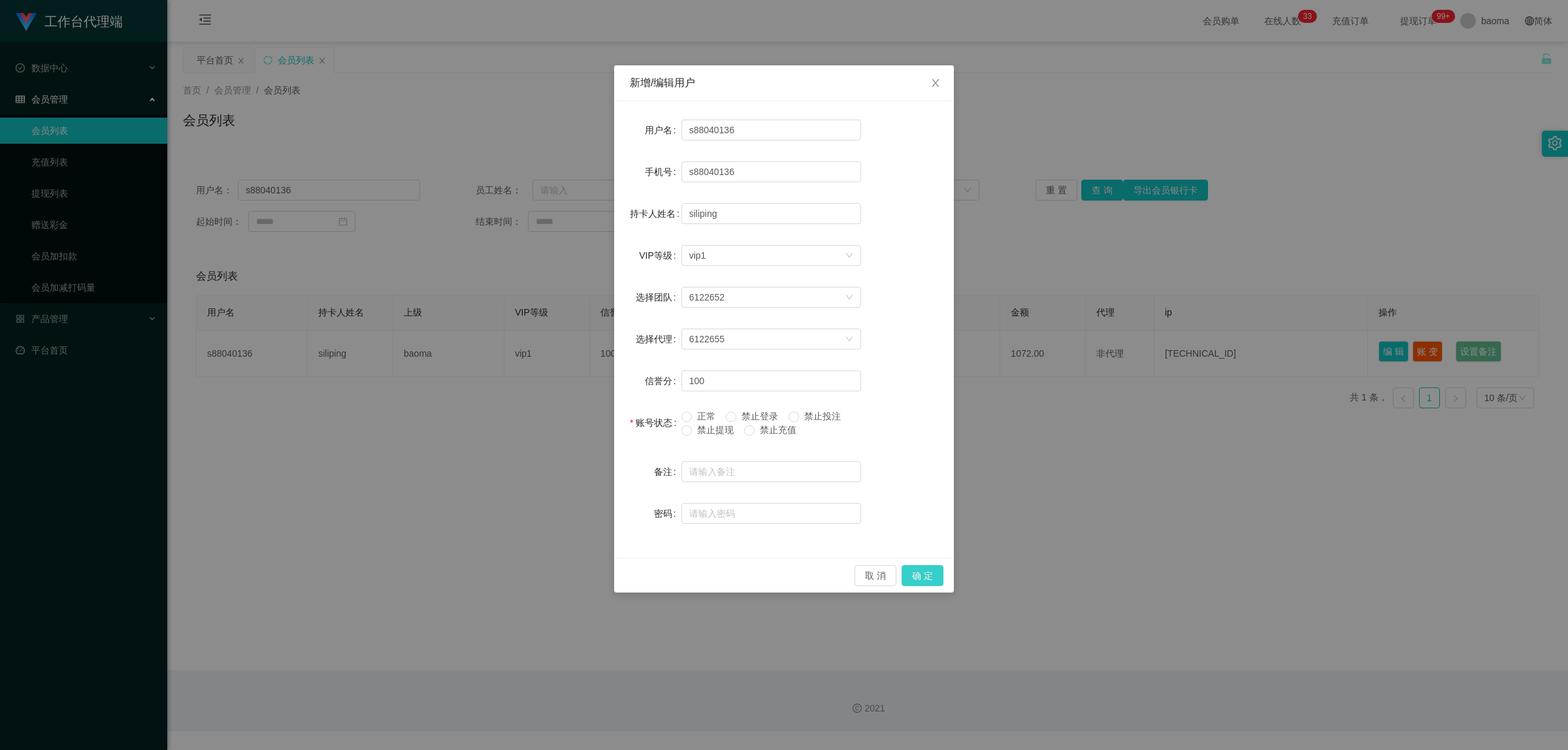
click at [925, 573] on button "确 定" at bounding box center [922, 576] width 42 height 21
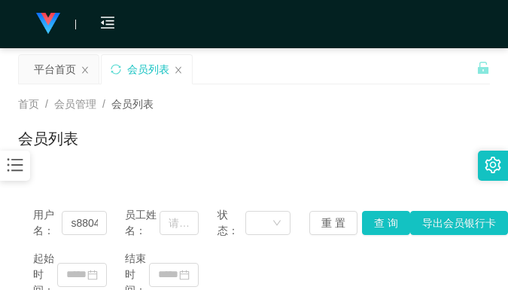
click at [431, 98] on div "首页 / 会员管理 / 会员列表 /" at bounding box center [254, 104] width 472 height 16
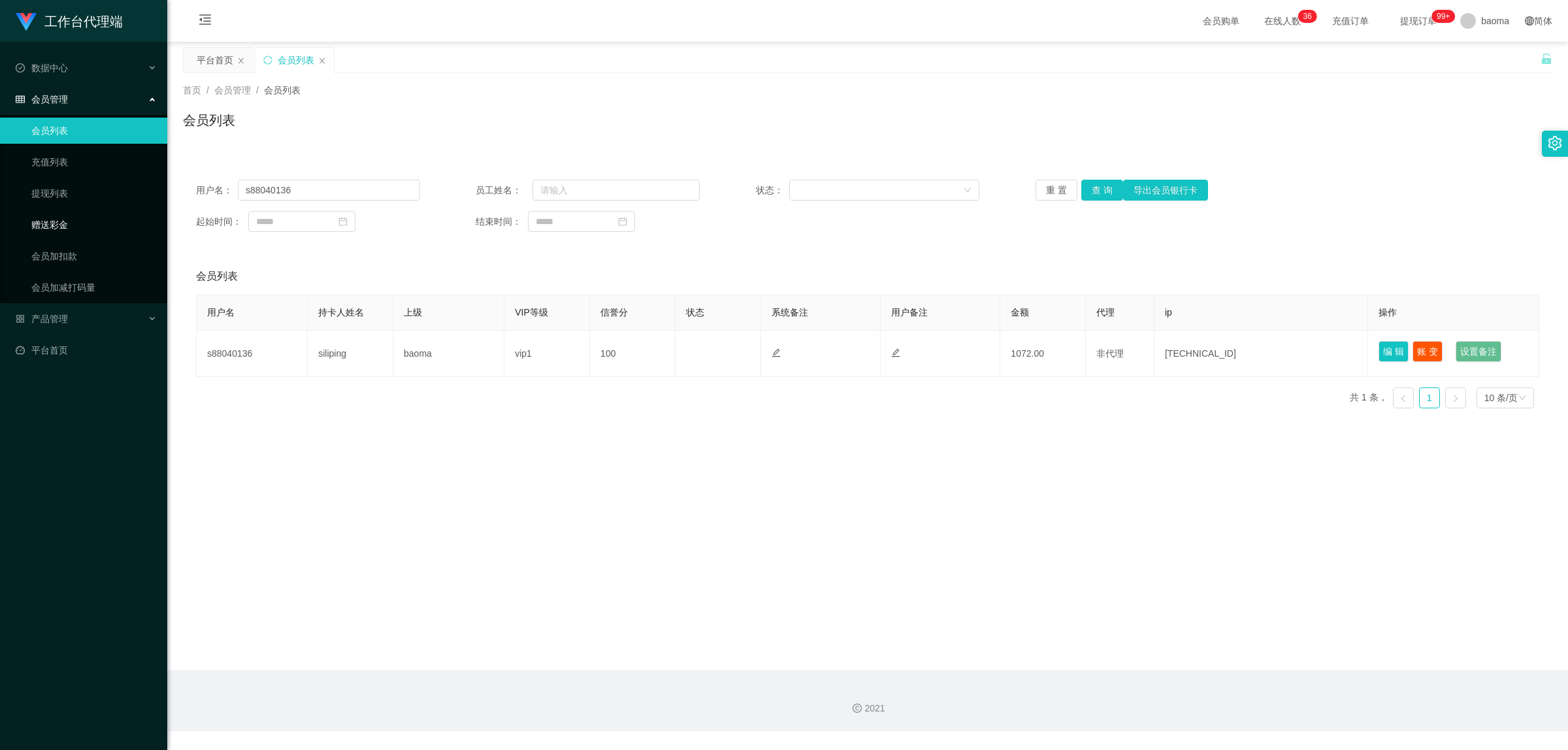
click at [57, 226] on link "赠送彩金" at bounding box center [94, 225] width 126 height 26
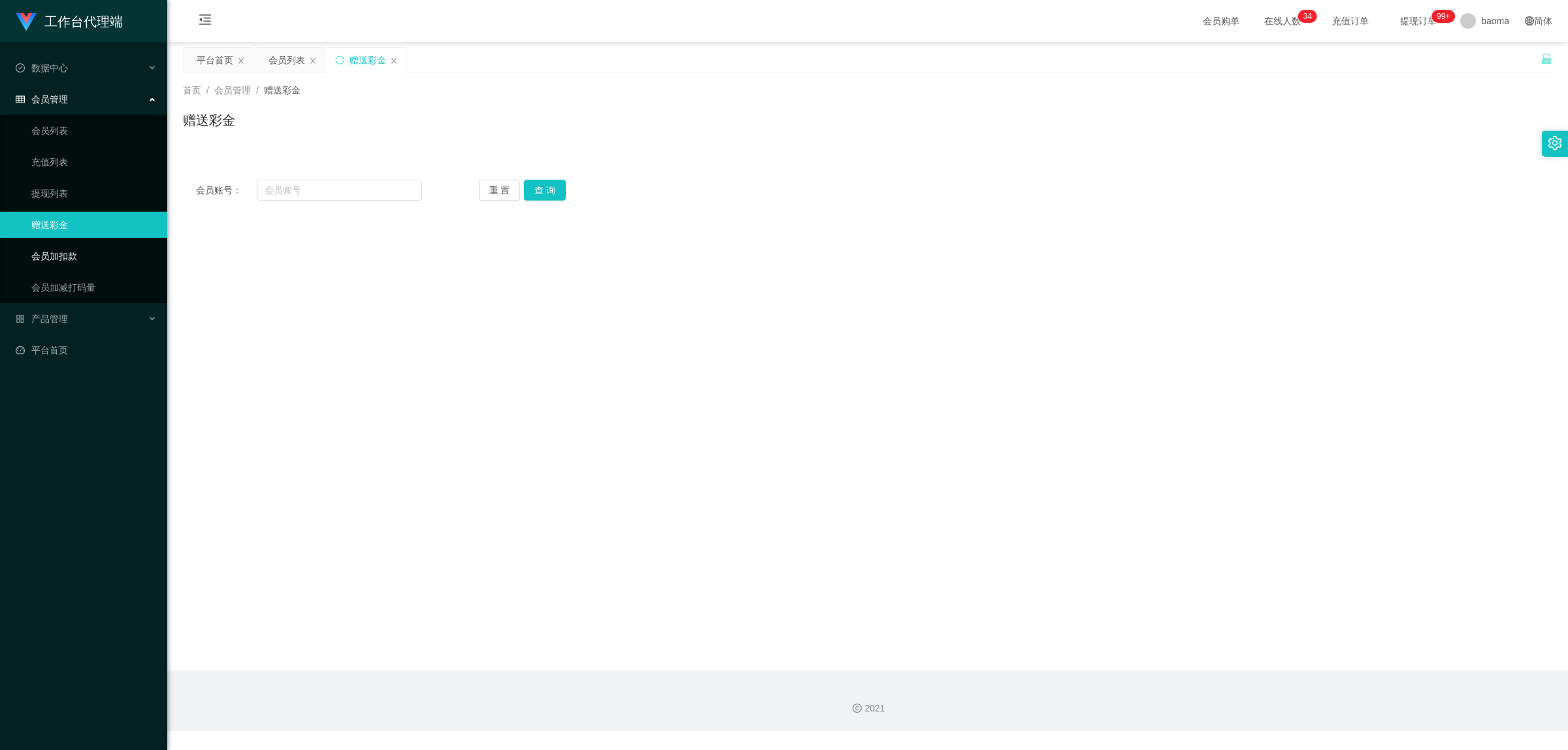
click at [63, 256] on link "会员加扣款" at bounding box center [94, 256] width 126 height 26
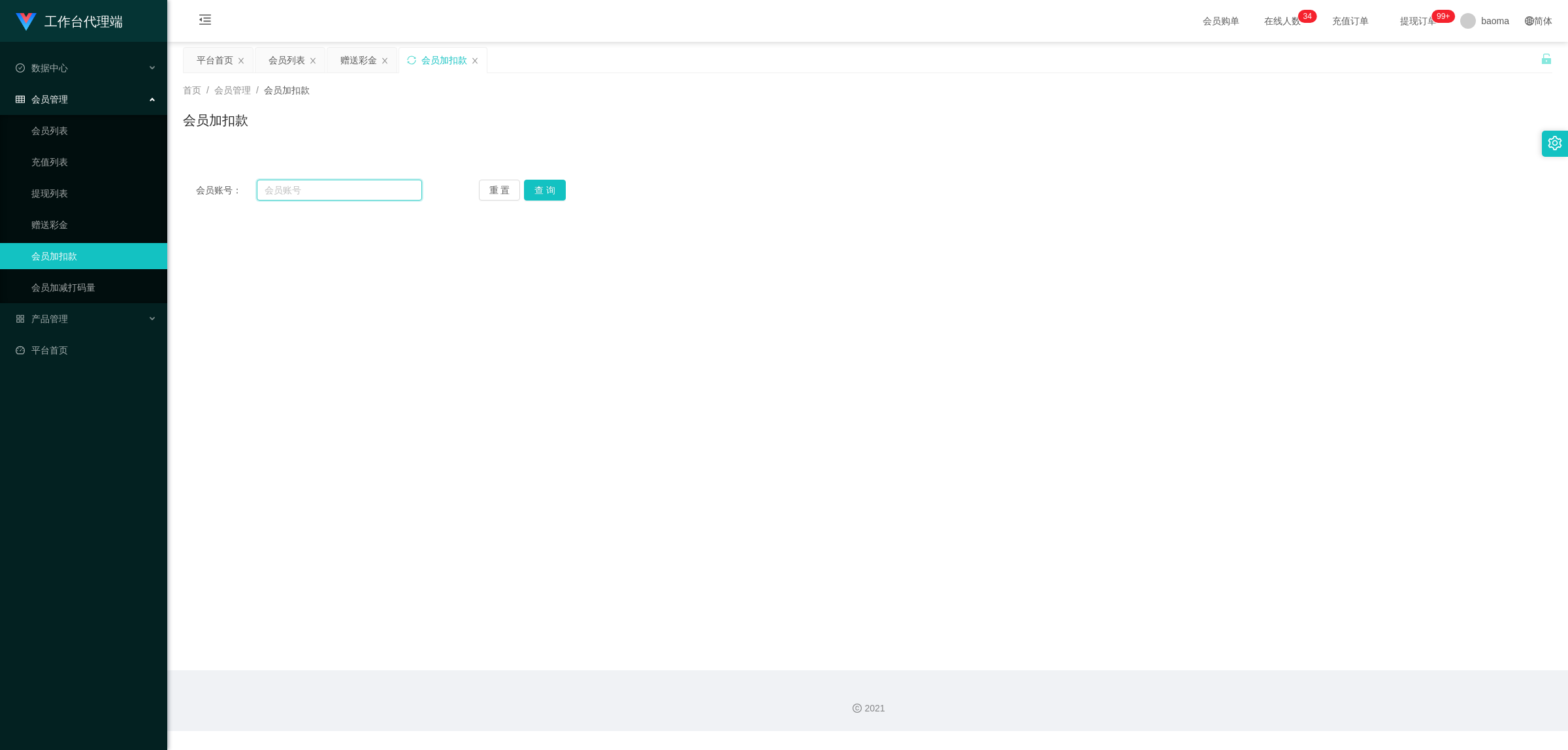
click at [320, 188] on input "text" at bounding box center [339, 190] width 166 height 21
click at [292, 192] on input "text" at bounding box center [339, 190] width 166 height 21
click at [46, 192] on link "提现列表" at bounding box center [94, 194] width 126 height 26
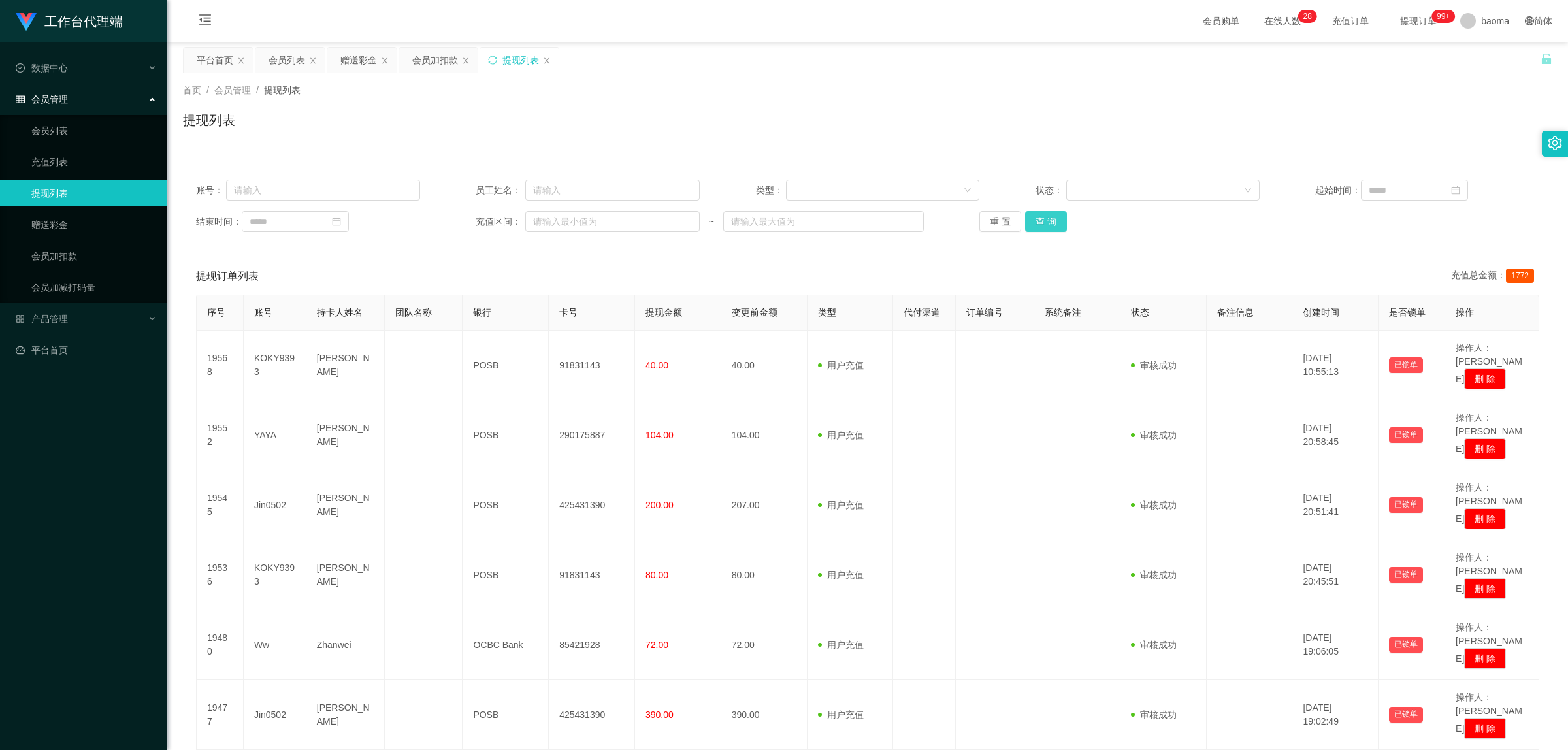
click at [1038, 222] on button "查 询" at bounding box center [1046, 221] width 42 height 21
